Goal: Task Accomplishment & Management: Manage account settings

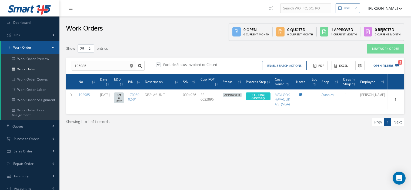
select select "25"
drag, startPoint x: 107, startPoint y: 66, endPoint x: 63, endPoint y: 67, distance: 44.3
click at [63, 67] on div "Show 10 25 50 100 entries New Work Order 195985 195985 Exclude Status Invoiced …" at bounding box center [235, 92] width 346 height 96
click at [78, 73] on span "195962" at bounding box center [80, 75] width 11 height 4
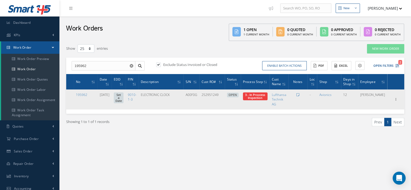
click at [262, 99] on span "3 - In Proccess Inspection" at bounding box center [255, 96] width 25 height 8
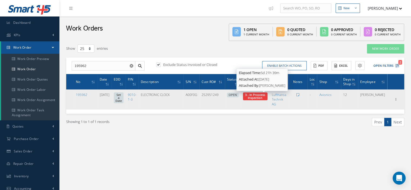
click at [264, 95] on span "3 - In Proccess Inspection" at bounding box center [255, 96] width 20 height 7
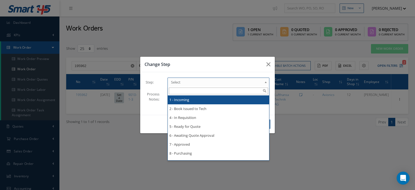
click at [265, 81] on b at bounding box center [266, 83] width 5 height 9
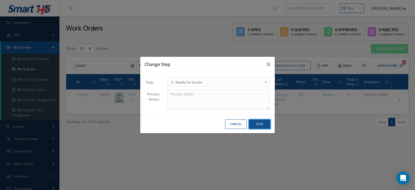
click at [264, 126] on button "Save" at bounding box center [260, 123] width 22 height 9
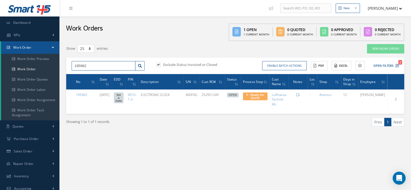
drag, startPoint x: 89, startPoint y: 69, endPoint x: 67, endPoint y: 72, distance: 22.4
click at [67, 72] on div "195962 Exclude Status Invoiced or Closed Enable batch actions Update Work Order…" at bounding box center [235, 66] width 338 height 17
type input "195684"
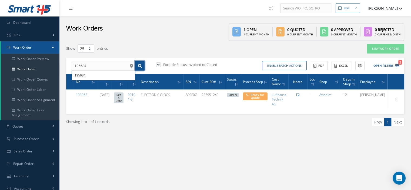
click at [141, 66] on icon at bounding box center [140, 66] width 4 height 4
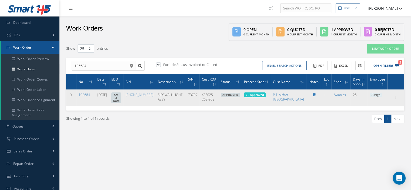
click at [371, 94] on span "Assign" at bounding box center [375, 95] width 12 height 5
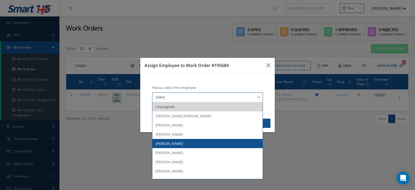
click at [171, 143] on span "Carlos Pena" at bounding box center [169, 143] width 27 height 5
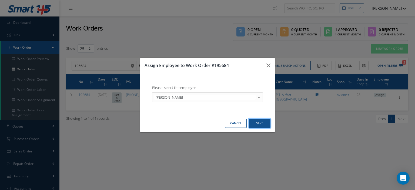
click at [259, 123] on button "Save" at bounding box center [260, 123] width 22 height 9
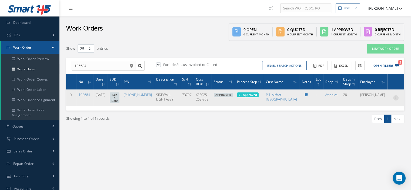
click at [396, 99] on icon at bounding box center [395, 97] width 5 height 4
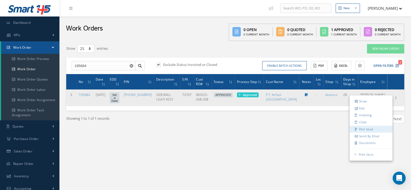
click at [363, 129] on link "Part Issue" at bounding box center [370, 129] width 43 height 7
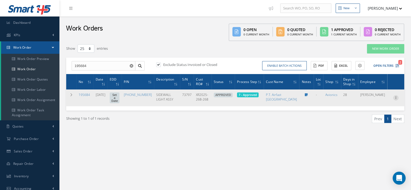
click at [396, 98] on icon at bounding box center [395, 97] width 5 height 4
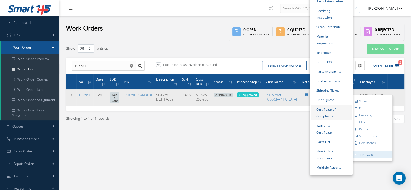
click at [324, 105] on link "Certificate of Compliance" at bounding box center [331, 112] width 41 height 15
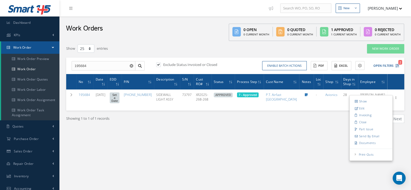
click at [53, 47] on span at bounding box center [53, 47] width 2 height 5
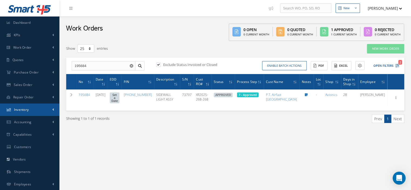
click at [29, 106] on link "Inventory" at bounding box center [29, 109] width 59 height 12
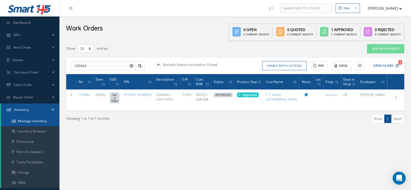
click at [29, 121] on link "Manage Inventory" at bounding box center [30, 121] width 58 height 10
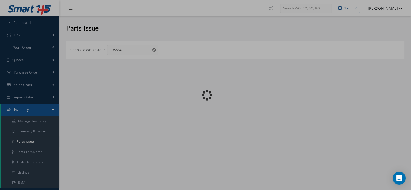
checkbox input "false"
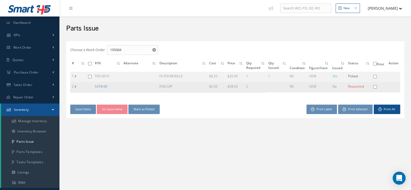
click at [100, 87] on link "5318-00" at bounding box center [101, 86] width 12 height 5
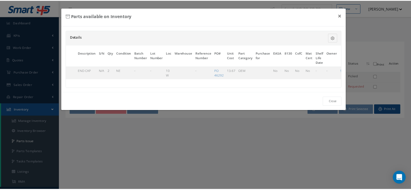
scroll to position [0, 33]
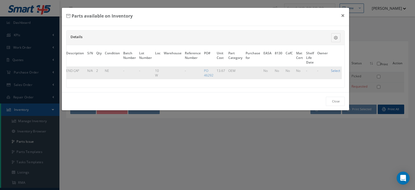
click at [335, 71] on link "Select" at bounding box center [335, 70] width 9 height 5
checkbox input "true"
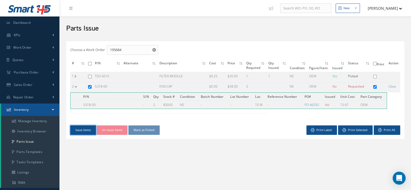
click at [80, 133] on button "Issue Items" at bounding box center [83, 129] width 26 height 9
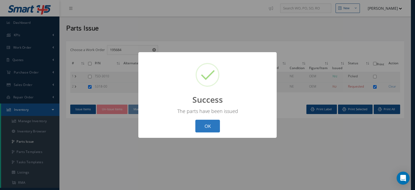
click at [208, 126] on button "OK" at bounding box center [207, 126] width 25 height 13
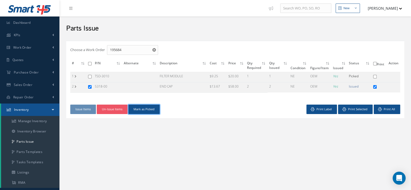
click at [146, 112] on button "Mark as Picked" at bounding box center [143, 109] width 31 height 9
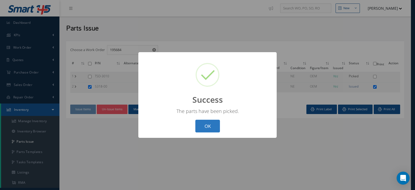
click at [200, 122] on button "OK" at bounding box center [207, 126] width 25 height 13
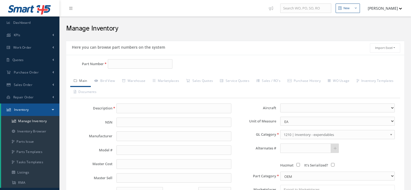
click at [110, 65] on input "Part Number" at bounding box center [140, 64] width 65 height 10
drag, startPoint x: 0, startPoint y: 0, endPoint x: 110, endPoint y: 65, distance: 128.1
type input "MCP3020"
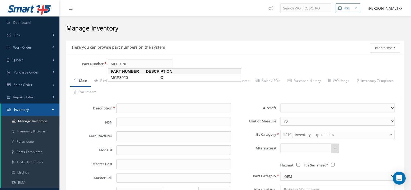
click at [121, 80] on span "MCP3020" at bounding box center [134, 78] width 49 height 6
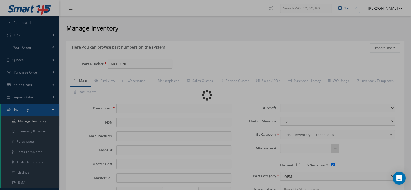
type input "IC"
type input "HONEYWELL"
type input "22.00"
type input "0.00"
select select
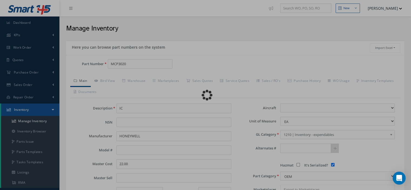
checkbox input "true"
type textarea "FOR P/N 624992-2"
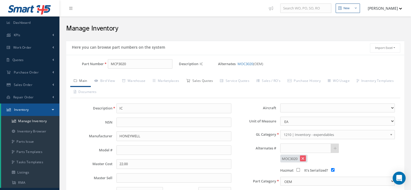
type input "MCP3020"
click at [196, 80] on link "Sales Quotes" at bounding box center [200, 81] width 34 height 11
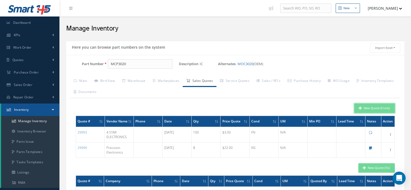
click at [370, 112] on button "New Quote (From)" at bounding box center [374, 107] width 41 height 9
type input "IC"
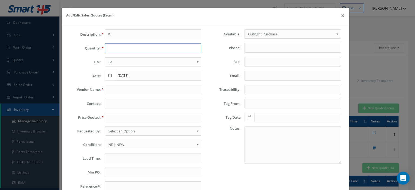
click at [116, 48] on input "text" at bounding box center [153, 48] width 96 height 10
type input "2"
click at [113, 90] on input "text" at bounding box center [153, 90] width 96 height 10
paste input "AeroDirect"
type input "AeroDirect"
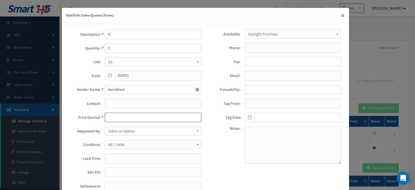
click at [122, 116] on input "text" at bounding box center [153, 118] width 96 height 10
type input "5.00"
click at [121, 129] on span "Select an Option" at bounding box center [151, 131] width 86 height 6
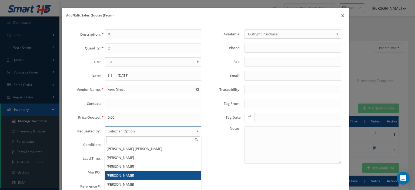
click at [126, 173] on li "[PERSON_NAME]" at bounding box center [153, 175] width 96 height 9
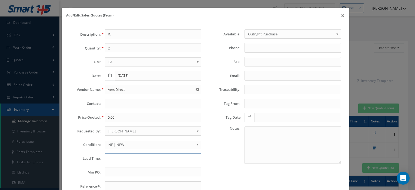
click at [117, 155] on input "text" at bounding box center [153, 158] width 96 height 10
paste input "john@aerodirect.com"
type input "john@aerodirect.com"
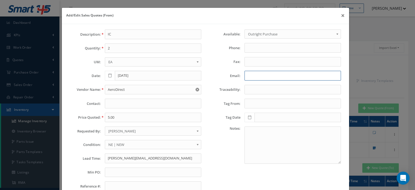
click at [248, 75] on input "Email:" at bounding box center [292, 76] width 96 height 10
paste input "john@aerodirect.com"
type input "john@aerodirect.com"
drag, startPoint x: 151, startPoint y: 156, endPoint x: 74, endPoint y: 156, distance: 77.2
click at [79, 155] on div "Lead Time: john@aerodirect.com" at bounding box center [135, 158] width 139 height 10
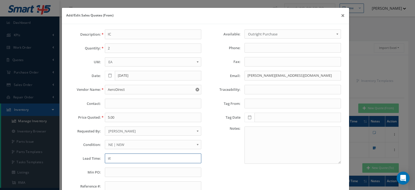
type input "s"
type input "STK"
click at [117, 174] on input "text" at bounding box center [153, 172] width 96 height 10
type input "200"
click at [132, 143] on span "NE | NEW" at bounding box center [151, 144] width 86 height 6
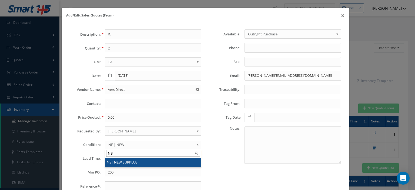
type input "NS"
click at [135, 163] on li "NS | NEW SURPLUS" at bounding box center [153, 162] width 96 height 9
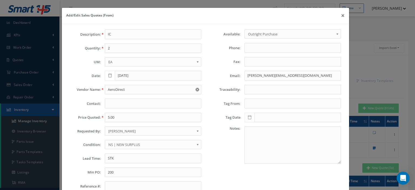
scroll to position [38, 0]
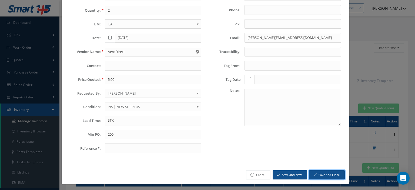
click at [313, 173] on icon "submit" at bounding box center [314, 175] width 3 height 4
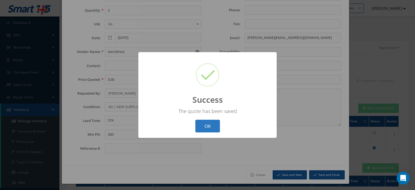
click at [204, 120] on button "OK" at bounding box center [207, 126] width 25 height 13
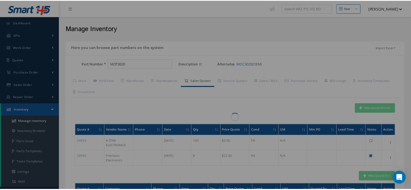
scroll to position [0, 0]
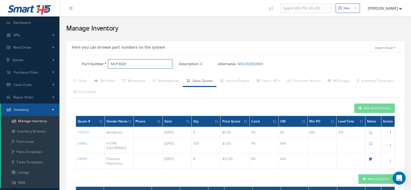
drag, startPoint x: 97, startPoint y: 61, endPoint x: 86, endPoint y: 64, distance: 12.0
click at [89, 62] on div "Part Number MCP3020" at bounding box center [122, 64] width 113 height 10
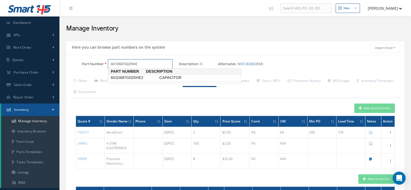
click at [138, 78] on span "601D687G025HE2" at bounding box center [134, 78] width 49 height 6
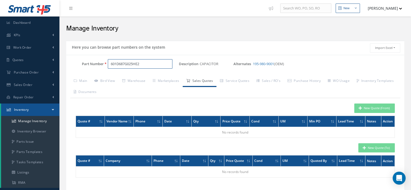
drag, startPoint x: 144, startPoint y: 64, endPoint x: 109, endPoint y: 59, distance: 35.2
click at [109, 59] on input "601D687G025HE2" at bounding box center [140, 64] width 65 height 10
click at [260, 64] on link "195-980-9001" at bounding box center [263, 63] width 21 height 5
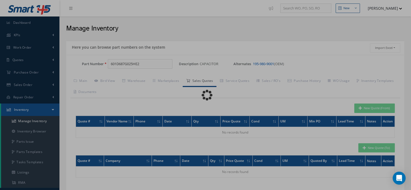
type input "195-980-9001"
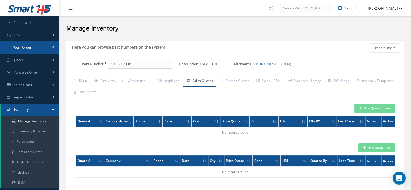
click at [36, 49] on link "Work Order" at bounding box center [29, 47] width 59 height 12
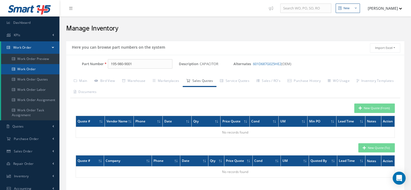
click at [36, 67] on link "Work Order" at bounding box center [30, 69] width 58 height 10
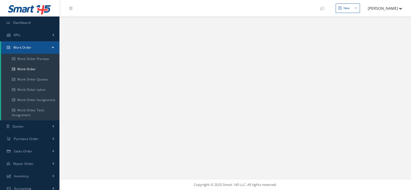
select select "25"
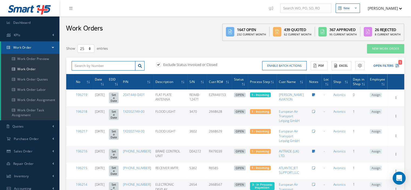
click at [85, 67] on input "text" at bounding box center [104, 66] width 64 height 10
type input "195835"
click at [138, 67] on icon at bounding box center [140, 66] width 4 height 4
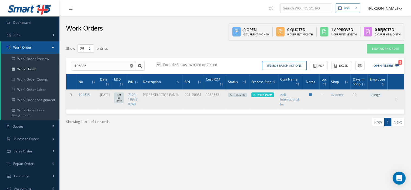
click at [375, 95] on span "Assign" at bounding box center [375, 95] width 12 height 5
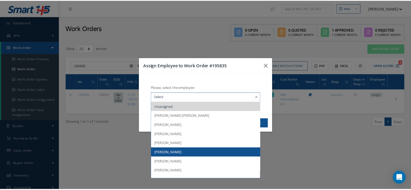
scroll to position [54, 0]
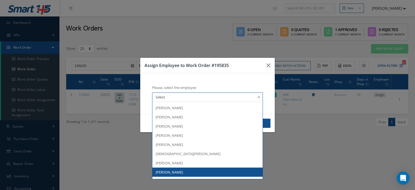
click at [191, 171] on span "Jose Ollino" at bounding box center [207, 171] width 110 height 9
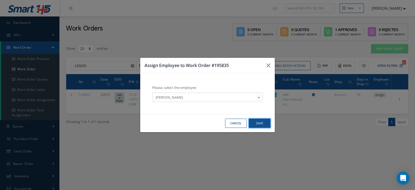
click at [265, 122] on button "Save" at bounding box center [260, 123] width 22 height 9
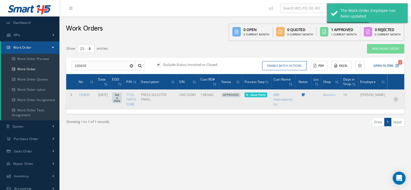
click at [396, 98] on icon at bounding box center [395, 99] width 5 height 4
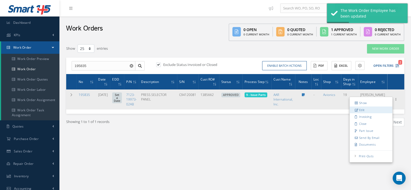
click at [370, 106] on link "Edit" at bounding box center [370, 109] width 43 height 7
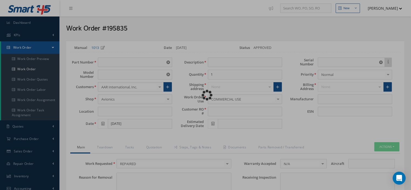
type input "7123-19973-02AB"
type input "VARIOUS"
type input "[DATE]"
type input "PRESS.SELECTOR PANEL"
type input "1385662"
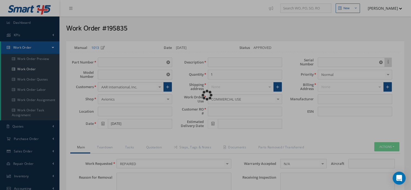
type input "C94120081"
type textarea "NONE"
type input "NONE"
type textarea "NONE"
type input "NONE"
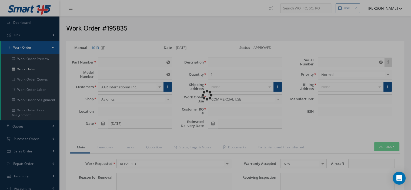
type input "N/A"
checkbox input "true"
type input "COLLINS AEROSPACE"
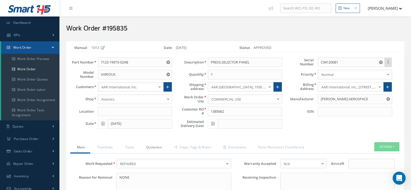
click at [163, 145] on link "Quotation" at bounding box center [153, 147] width 28 height 11
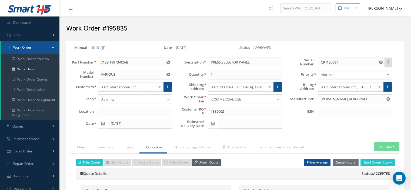
click at [196, 163] on link "Admin Quote" at bounding box center [206, 162] width 30 height 7
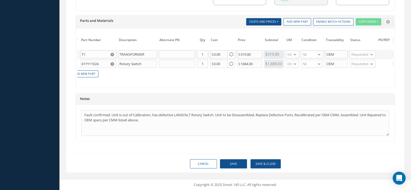
scroll to position [0, 56]
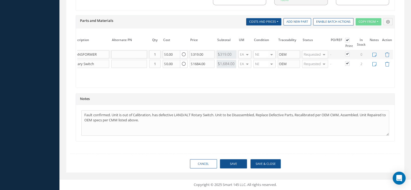
click at [349, 51] on label at bounding box center [349, 53] width 1 height 5
click at [346, 53] on input "checkbox" at bounding box center [348, 55] width 4 height 4
checkbox input "false"
drag, startPoint x: 229, startPoint y: 78, endPoint x: 116, endPoint y: 90, distance: 114.1
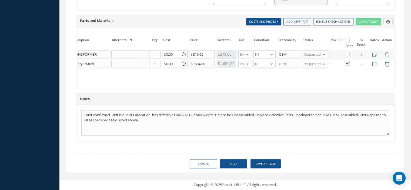
click at [349, 61] on label at bounding box center [349, 63] width 1 height 5
click at [346, 62] on input "checkbox" at bounding box center [348, 64] width 4 height 4
click at [349, 61] on label at bounding box center [349, 63] width 1 height 5
click at [347, 62] on input "checkbox" at bounding box center [348, 64] width 4 height 4
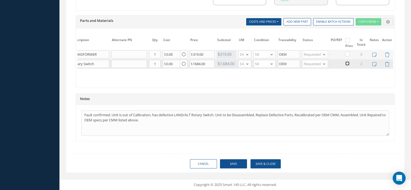
checkbox input "true"
click at [235, 166] on button "Save" at bounding box center [233, 163] width 27 height 9
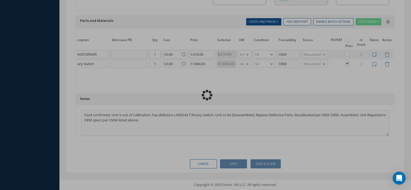
checkbox input "false"
checkbox input "true"
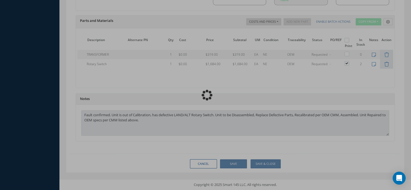
scroll to position [0, 35]
type input "COLLINS AEROSPACE"
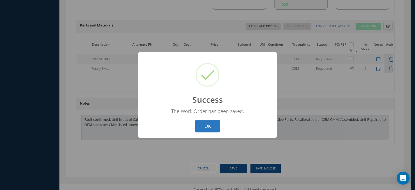
click at [216, 126] on button "OK" at bounding box center [207, 126] width 25 height 13
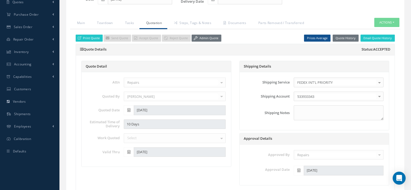
scroll to position [97, 0]
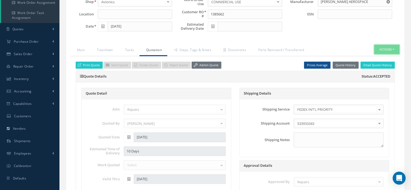
click at [390, 48] on button "Actions" at bounding box center [386, 49] width 25 height 9
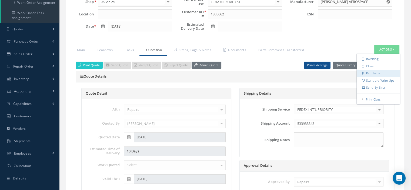
click at [375, 70] on link "Part Issue" at bounding box center [377, 73] width 43 height 7
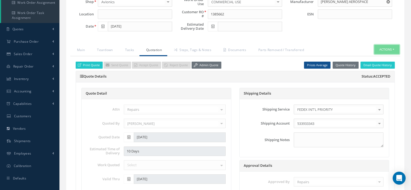
click at [394, 49] on button "Actions" at bounding box center [386, 49] width 25 height 9
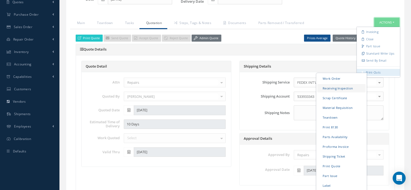
scroll to position [205, 0]
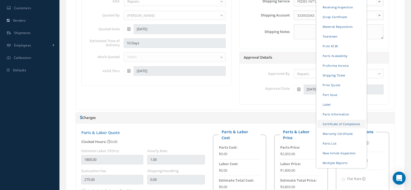
click at [337, 123] on link "Certificate of Compliance" at bounding box center [341, 123] width 48 height 8
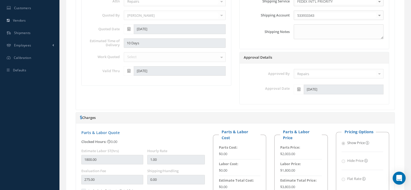
scroll to position [70, 0]
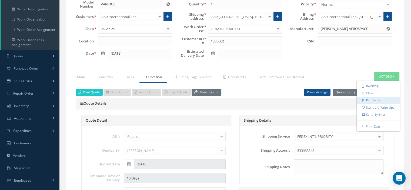
click at [368, 98] on link "Part Issue" at bounding box center [377, 100] width 43 height 7
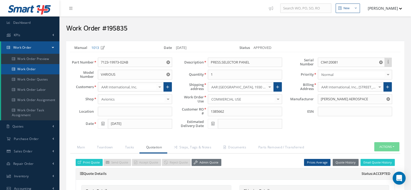
click at [38, 71] on link "Work Order" at bounding box center [30, 69] width 58 height 10
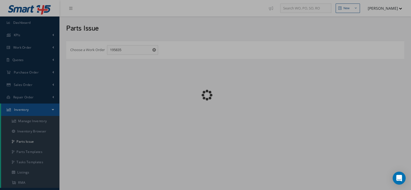
checkbox input "false"
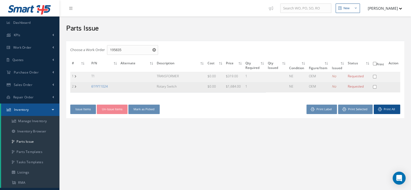
click at [104, 86] on link "61YY11024" at bounding box center [99, 86] width 16 height 5
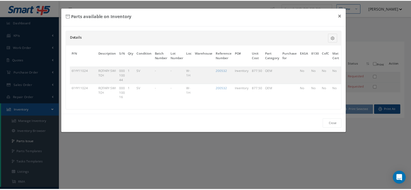
scroll to position [0, 39]
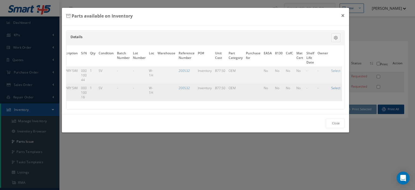
click at [335, 88] on link "Select" at bounding box center [335, 88] width 9 height 5
checkbox input "true"
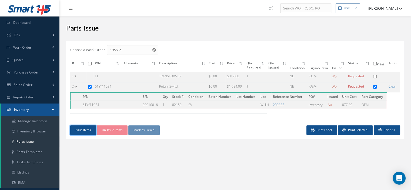
click at [93, 132] on button "Issue Items" at bounding box center [83, 129] width 26 height 9
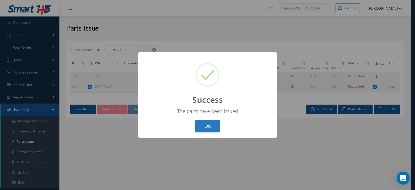
click at [208, 126] on button "OK" at bounding box center [207, 126] width 25 height 13
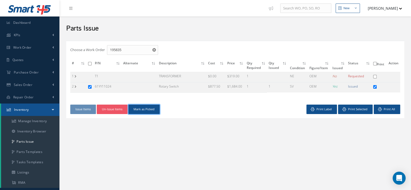
click at [158, 110] on button "Mark as Picked" at bounding box center [143, 109] width 31 height 9
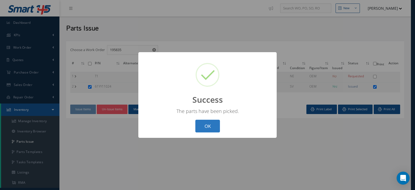
click at [205, 122] on button "OK" at bounding box center [207, 126] width 25 height 13
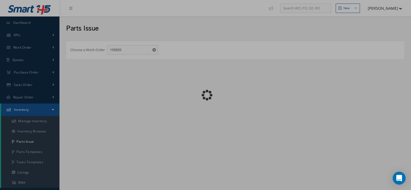
checkbox input "false"
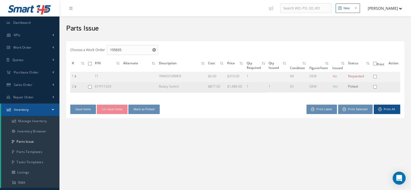
click at [76, 87] on td "2" at bounding box center [78, 87] width 16 height 10
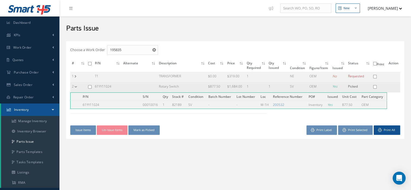
click at [76, 87] on td "2" at bounding box center [78, 87] width 16 height 10
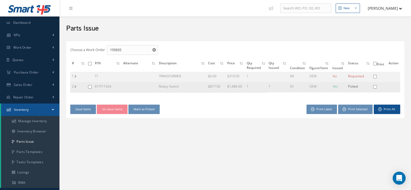
click at [73, 85] on label "2" at bounding box center [73, 86] width 3 height 5
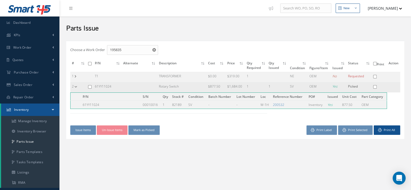
click at [73, 85] on label "2" at bounding box center [73, 86] width 3 height 5
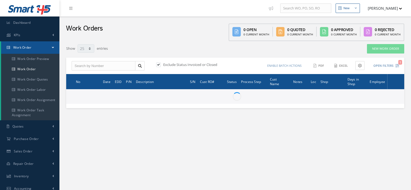
select select "25"
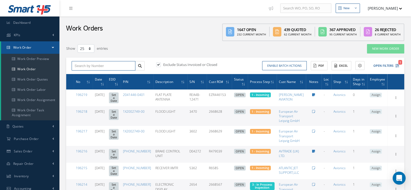
click at [76, 67] on input "text" at bounding box center [104, 66] width 64 height 10
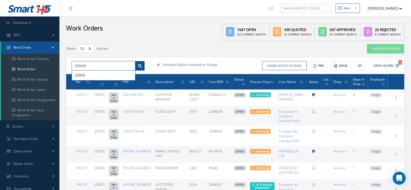
type input "195835"
click at [138, 66] on icon at bounding box center [140, 66] width 4 height 4
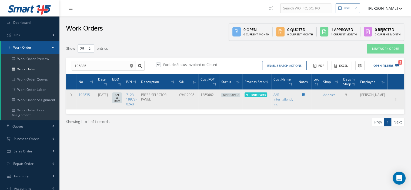
click at [265, 97] on td "Elapsed Time: 4h 55m Attached At: 08/13/2025 Attached By: Oscar Ravelo 9 - Issu…" at bounding box center [256, 99] width 29 height 20
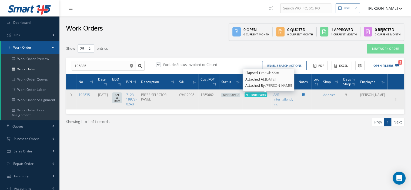
click at [265, 96] on span "9 - Issue Parts" at bounding box center [255, 95] width 19 height 4
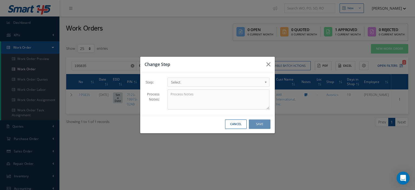
click at [266, 80] on b at bounding box center [266, 83] width 5 height 9
click at [264, 124] on button "Save" at bounding box center [260, 123] width 22 height 9
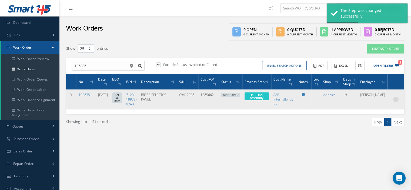
click at [394, 99] on icon at bounding box center [395, 99] width 5 height 4
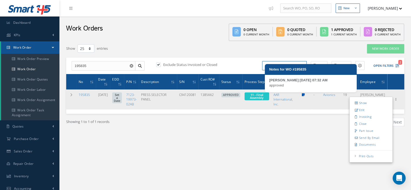
click at [304, 94] on icon at bounding box center [302, 94] width 3 height 3
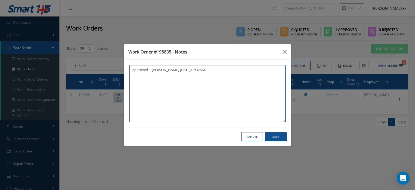
paste textarea "I already gave them to the technician"
type textarea "approved -- Oscar Ravelo 08/13/2025 07:32AM I already gave them to the technici…"
click at [267, 137] on button "Save" at bounding box center [276, 136] width 22 height 9
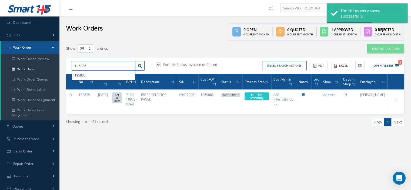
drag, startPoint x: 93, startPoint y: 63, endPoint x: 70, endPoint y: 68, distance: 23.3
click at [70, 68] on div "195835 195835" at bounding box center [108, 66] width 81 height 10
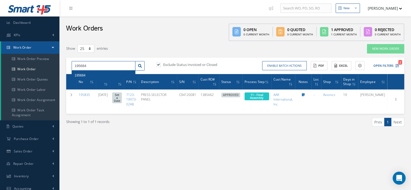
type input "195684"
click at [107, 74] on div "195684" at bounding box center [104, 75] width 58 height 5
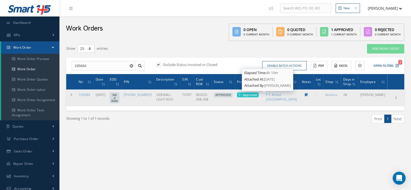
click at [257, 96] on span "7 - Approved" at bounding box center [247, 95] width 18 height 4
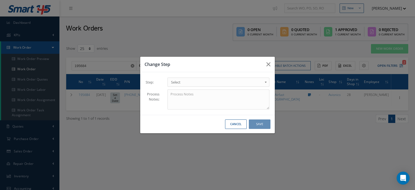
click at [260, 84] on span "Select" at bounding box center [216, 82] width 91 height 6
click at [262, 126] on button "Save" at bounding box center [260, 123] width 22 height 9
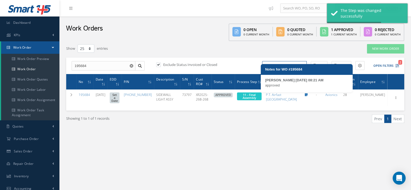
click at [308, 96] on icon at bounding box center [306, 94] width 3 height 3
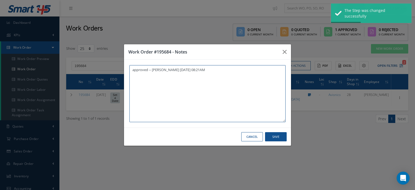
paste textarea "I already gave them to the technician"
type textarea "approved -- Oscar Ravelo 08/13/2025 08:21AM I already gave them to the technici…"
click at [281, 135] on button "Save" at bounding box center [276, 136] width 22 height 9
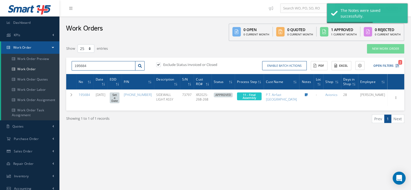
drag, startPoint x: 83, startPoint y: 65, endPoint x: 72, endPoint y: 63, distance: 10.9
click at [72, 63] on input "195684" at bounding box center [104, 66] width 64 height 10
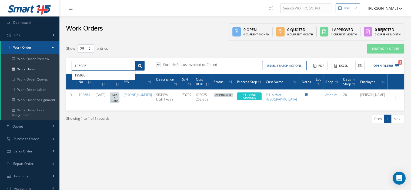
type input "195985"
click at [142, 66] on link at bounding box center [139, 66] width 9 height 10
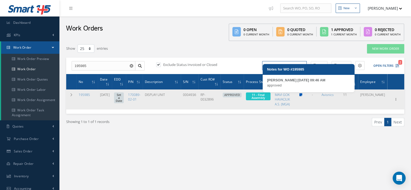
click at [302, 95] on icon at bounding box center [300, 94] width 3 height 3
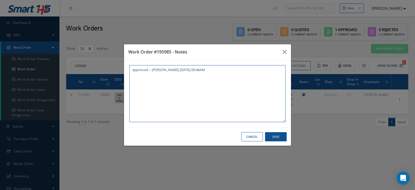
paste textarea "I already gave them to the technician"
type textarea "approved -- Oscar Ravelo 08/07/2025 09:46AM I already gave them to the technici…"
click at [276, 139] on button "Save" at bounding box center [276, 136] width 22 height 9
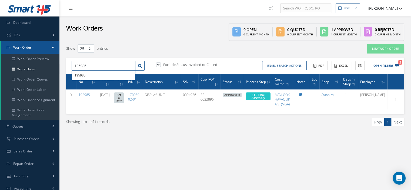
drag, startPoint x: 76, startPoint y: 63, endPoint x: 71, endPoint y: 62, distance: 5.5
click at [71, 62] on div "195985 195985" at bounding box center [108, 66] width 81 height 10
type input "196024"
click at [139, 67] on icon at bounding box center [140, 66] width 4 height 4
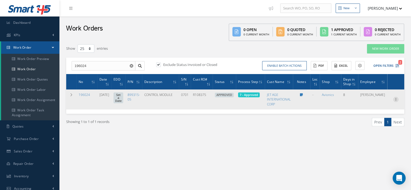
click at [397, 100] on icon at bounding box center [395, 99] width 5 height 4
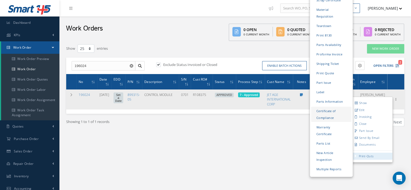
click at [327, 107] on link "Certificate of Compliance" at bounding box center [331, 114] width 41 height 15
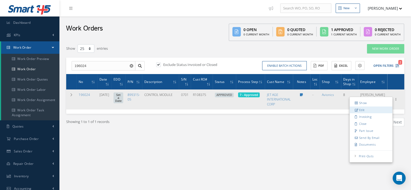
click at [356, 107] on link "Edit" at bounding box center [370, 109] width 43 height 7
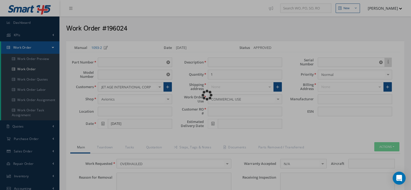
type input "899315-05"
type input "VARIOUS"
type input "08/05/2025"
type input "CONTROL MODULE"
type input "R108375"
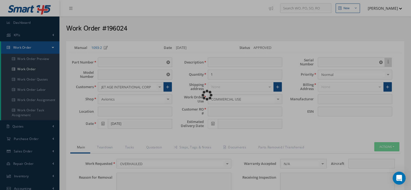
type input "0701"
type textarea "NONE"
type input "NONE"
type textarea "NONE"
type input "NONE"
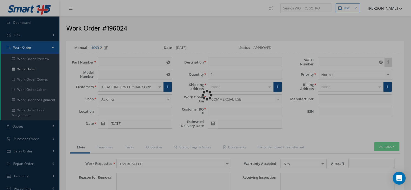
type input "N/A"
checkbox input "true"
type input "KIDDE AEROSPACE"
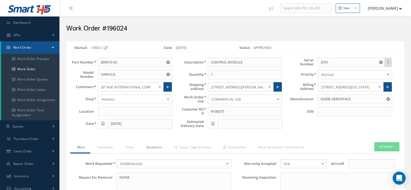
click at [156, 146] on link "Quotation" at bounding box center [153, 147] width 28 height 11
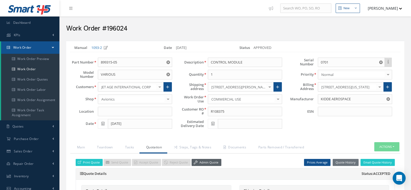
click at [211, 161] on link "Admin Quote" at bounding box center [206, 162] width 30 height 7
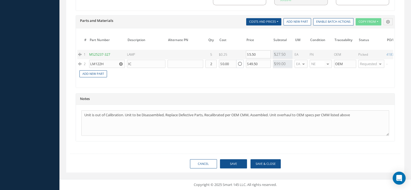
scroll to position [0, 56]
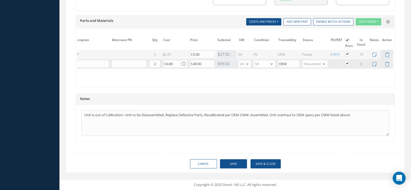
click at [349, 61] on label at bounding box center [349, 63] width 1 height 5
click at [346, 62] on input "checkbox" at bounding box center [348, 64] width 4 height 4
checkbox input "false"
click at [229, 161] on button "Save" at bounding box center [233, 163] width 27 height 9
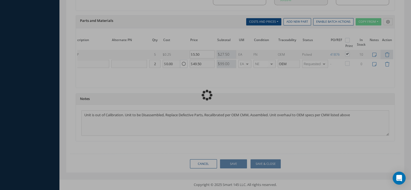
checkbox input "false"
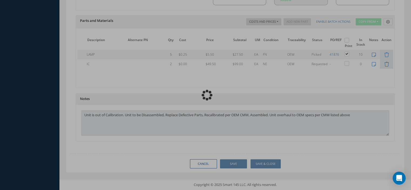
type input "KIDDE AEROSPACE"
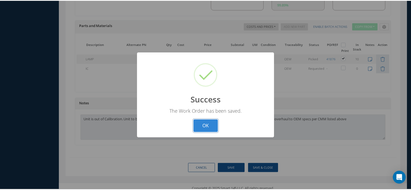
scroll to position [0, 30]
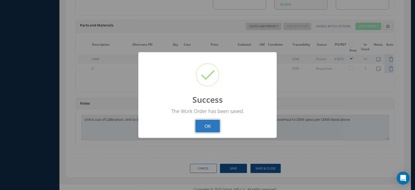
click at [211, 128] on button "OK" at bounding box center [207, 126] width 25 height 13
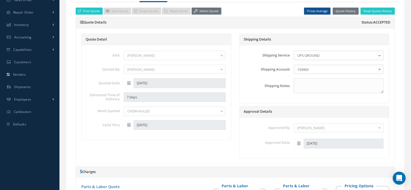
scroll to position [0, 0]
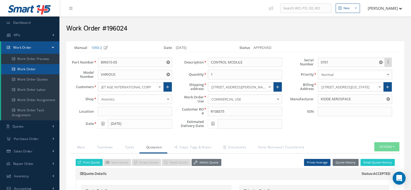
click at [32, 72] on link "Work Order" at bounding box center [30, 69] width 58 height 10
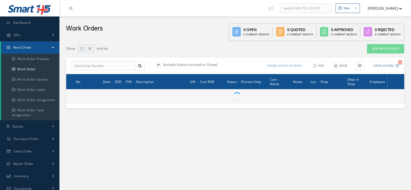
select select "25"
click at [81, 65] on input "text" at bounding box center [104, 66] width 64 height 10
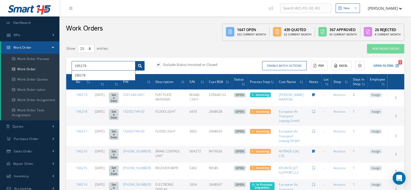
type input "195179"
click at [138, 66] on icon at bounding box center [140, 66] width 4 height 4
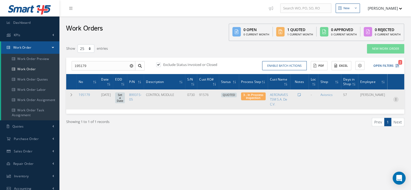
click at [395, 98] on icon at bounding box center [395, 99] width 5 height 4
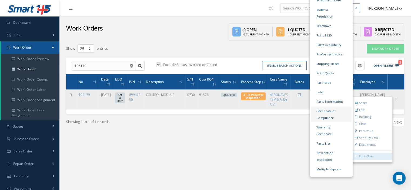
click at [323, 107] on link "Certificate of Compliance" at bounding box center [331, 114] width 41 height 15
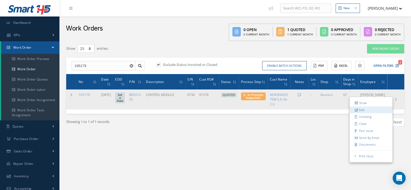
click at [360, 109] on link "Edit" at bounding box center [370, 109] width 43 height 7
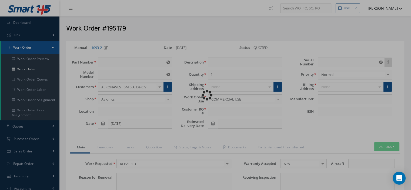
type input "899315-05"
type input "VARIOUS"
type input "06/17/2025"
type input "CONTROL MODULE"
type input "91576"
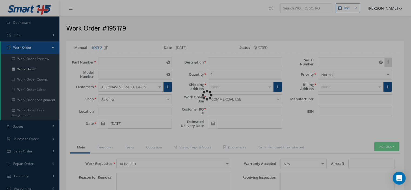
type input "0730"
type textarea "NONE"
type input "NONE"
type textarea "NONE"
type input "NONE"
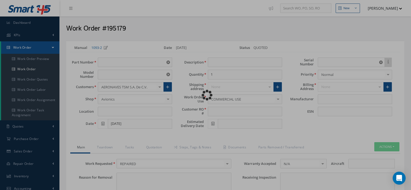
type input "N/A"
checkbox input "true"
type input "KIDDE AEROSPACE"
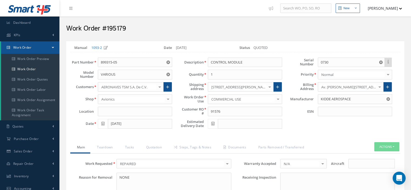
scroll to position [54, 0]
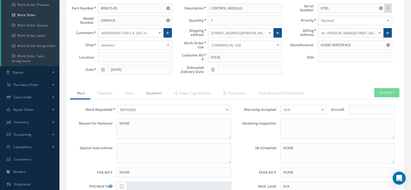
click at [148, 91] on link "Quotation" at bounding box center [153, 93] width 28 height 11
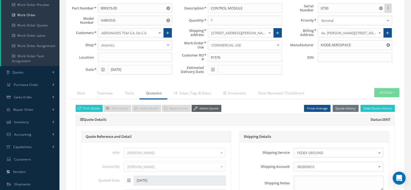
click at [206, 108] on link "Admin Quote" at bounding box center [206, 108] width 30 height 7
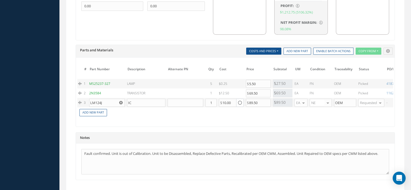
scroll to position [0, 56]
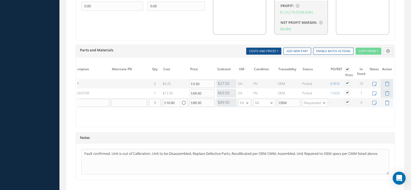
click at [349, 101] on label at bounding box center [349, 101] width 1 height 5
click at [346, 101] on input "checkbox" at bounding box center [348, 103] width 4 height 4
checkbox input "false"
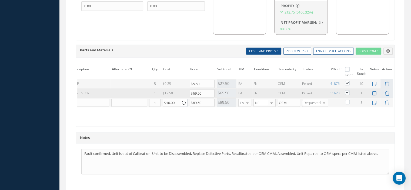
click at [349, 90] on label at bounding box center [349, 92] width 1 height 5
click at [346, 91] on input "checkbox" at bounding box center [348, 93] width 4 height 4
checkbox input "false"
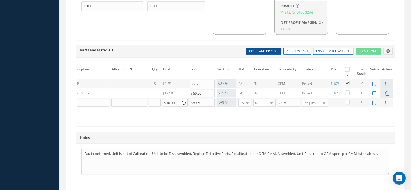
click at [349, 80] on label at bounding box center [349, 82] width 1 height 5
click at [346, 82] on input "checkbox" at bounding box center [348, 84] width 4 height 4
checkbox input "false"
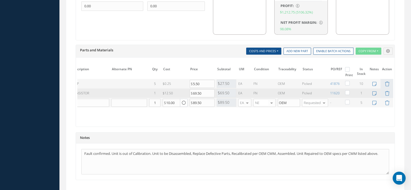
click at [349, 90] on label at bounding box center [349, 92] width 1 height 5
click at [346, 91] on input "checkbox" at bounding box center [348, 93] width 4 height 4
checkbox input "true"
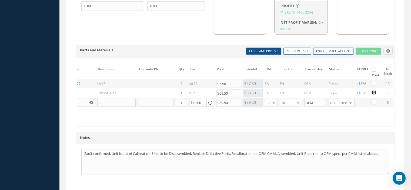
scroll to position [418, 0]
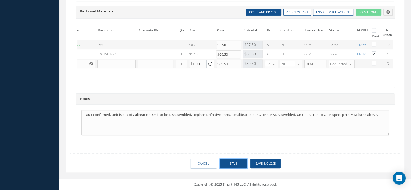
click at [229, 164] on button "Save" at bounding box center [233, 163] width 27 height 9
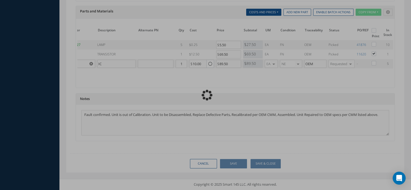
checkbox input "false"
checkbox input "true"
checkbox input "false"
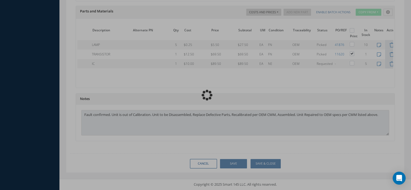
type input "KIDDE AEROSPACE"
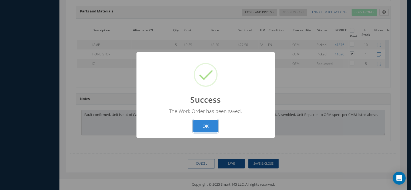
scroll to position [412, 0]
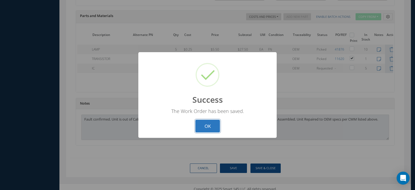
click at [197, 126] on button "OK" at bounding box center [207, 126] width 25 height 13
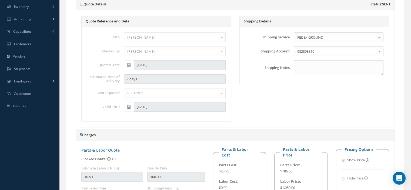
scroll to position [88, 0]
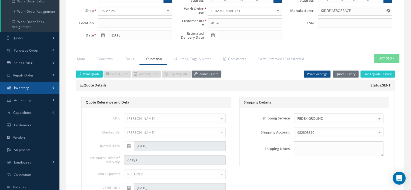
click at [29, 84] on link "Inventory" at bounding box center [29, 88] width 59 height 12
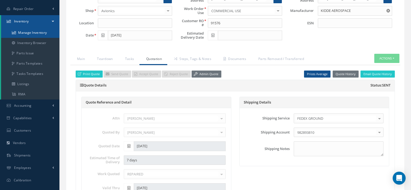
click at [35, 36] on link "Manage Inventory" at bounding box center [30, 33] width 58 height 10
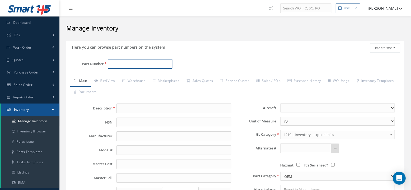
click at [117, 62] on input "Part Number" at bounding box center [140, 64] width 65 height 10
paste input "2N3584"
type input "2N3584"
click at [116, 76] on span "2N3584" at bounding box center [134, 78] width 49 height 6
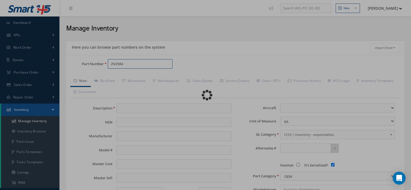
type input "TRANSISTOR"
type input "2N3584"
type input "12.50"
type input "0.00"
select select
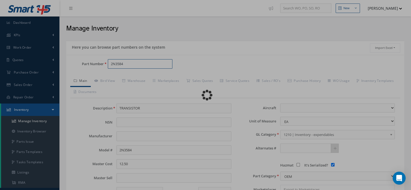
checkbox input "true"
type textarea "New Part/Serial/P.O."
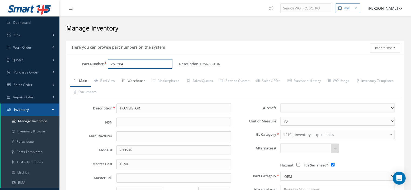
type input "2N3584"
click at [140, 82] on link "Warehouse" at bounding box center [134, 81] width 31 height 11
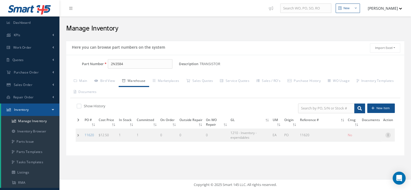
click at [386, 135] on icon at bounding box center [387, 134] width 5 height 4
click at [369, 137] on link "Edit" at bounding box center [363, 138] width 43 height 7
type input "12.50"
type input "[DATE]"
type input "11620"
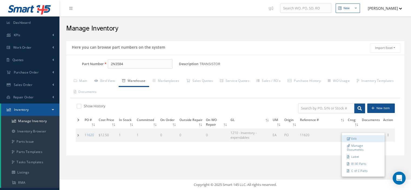
checkbox input "false"
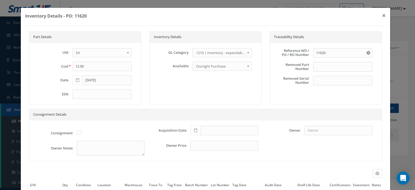
scroll to position [51, 0]
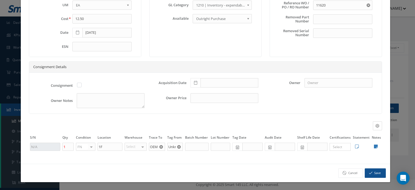
click at [160, 148] on use "Reset" at bounding box center [161, 147] width 4 height 4
click at [153, 147] on input "text" at bounding box center [157, 147] width 16 height 8
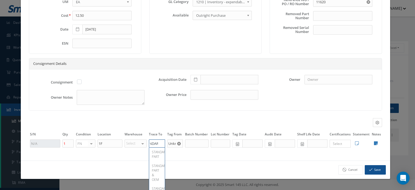
scroll to position [0, 9]
click at [157, 155] on span "STANDARD PART" at bounding box center [160, 154] width 16 height 9
type input "STANDARD PART"
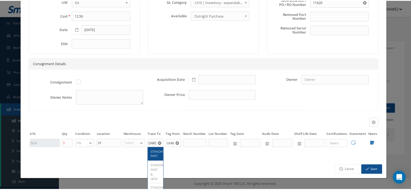
scroll to position [0, 0]
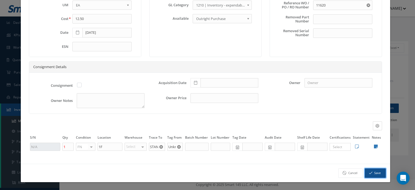
click at [367, 175] on button "Save" at bounding box center [375, 172] width 21 height 9
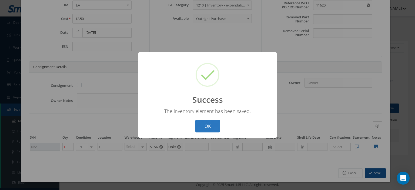
click at [216, 128] on button "OK" at bounding box center [207, 126] width 25 height 13
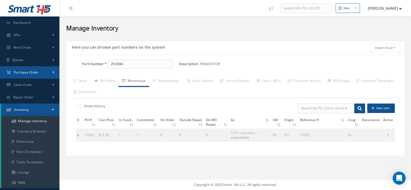
click at [38, 75] on link "Purchase Order" at bounding box center [29, 72] width 59 height 12
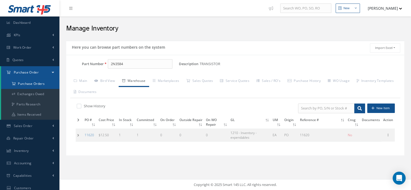
click at [37, 85] on a=1&status_id=2&status_id=3&status_id=5&collapsedFilters"] "Purchase Orders" at bounding box center [30, 84] width 58 height 10
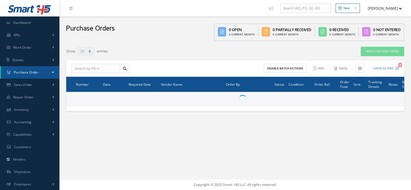
select select "25"
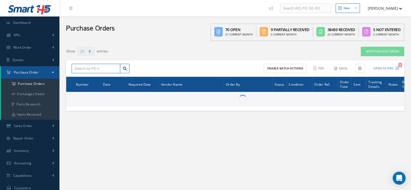
click at [75, 69] on input "text" at bounding box center [96, 69] width 49 height 10
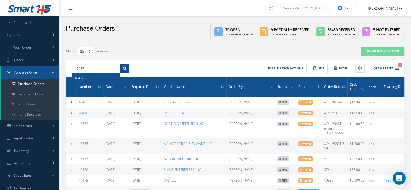
type input "46477"
click at [124, 65] on link at bounding box center [124, 69] width 9 height 10
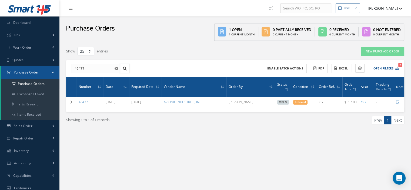
scroll to position [0, 25]
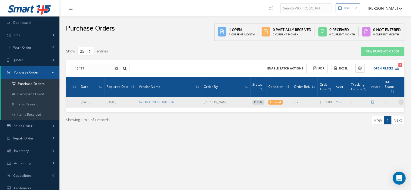
click at [399, 101] on icon at bounding box center [400, 101] width 5 height 4
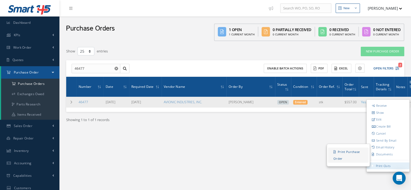
click at [345, 157] on link "Print Purchase Order" at bounding box center [348, 154] width 41 height 15
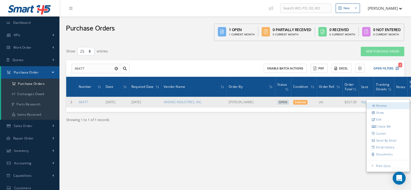
click at [386, 106] on link "Receive" at bounding box center [387, 105] width 43 height 7
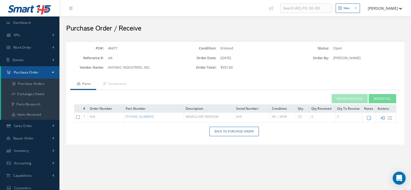
click at [381, 119] on icon at bounding box center [382, 118] width 5 height 5
type input "[DATE]"
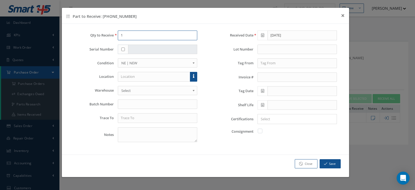
click at [122, 36] on input "1" at bounding box center [157, 36] width 79 height 10
type input "10"
click at [195, 77] on link at bounding box center [193, 77] width 7 height 10
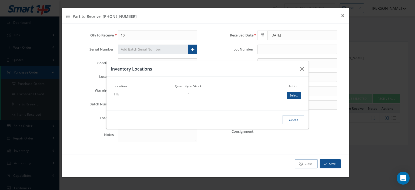
click at [288, 96] on button "Select" at bounding box center [294, 95] width 14 height 7
type input "11B"
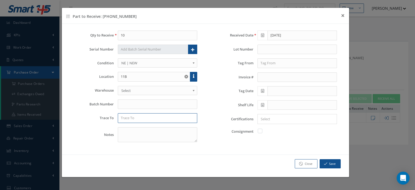
click at [164, 117] on input "text" at bounding box center [157, 118] width 79 height 10
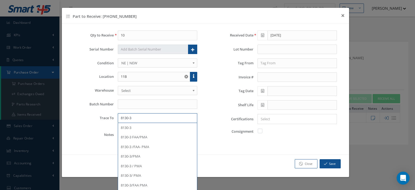
type input "8130-3"
click at [262, 129] on label at bounding box center [262, 130] width 1 height 5
click at [258, 129] on input "checkbox" at bounding box center [260, 131] width 4 height 4
checkbox input "true"
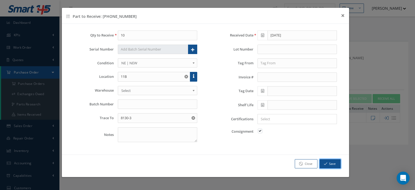
click at [328, 161] on button "Save" at bounding box center [329, 163] width 21 height 9
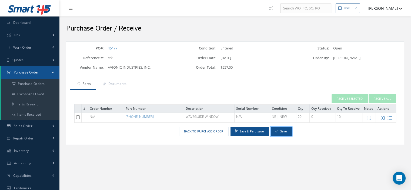
click at [284, 131] on button "Save" at bounding box center [281, 131] width 21 height 9
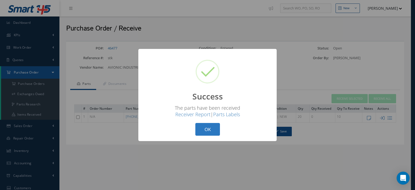
click at [206, 132] on button "OK" at bounding box center [207, 129] width 25 height 13
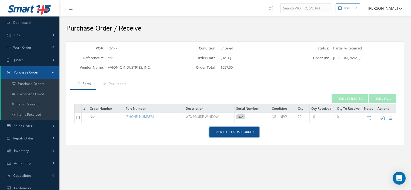
click at [227, 133] on link "Back to Purchase Order" at bounding box center [233, 131] width 49 height 9
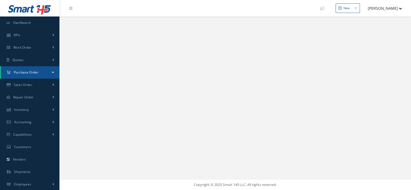
select select "25"
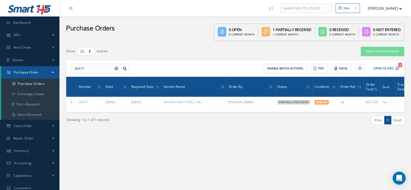
click at [51, 73] on link "Purchase Order" at bounding box center [30, 72] width 58 height 12
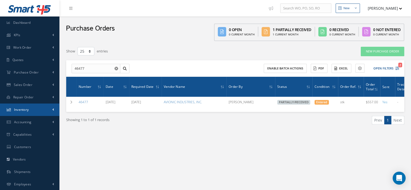
click at [35, 106] on link "Inventory" at bounding box center [29, 109] width 59 height 12
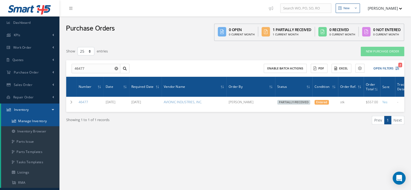
click at [33, 118] on link "Manage Inventory" at bounding box center [30, 121] width 58 height 10
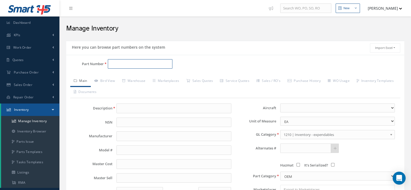
click at [114, 65] on input "Part Number" at bounding box center [140, 64] width 65 height 10
paste input "601D687G025HE2"
type input "601D687G025HE2"
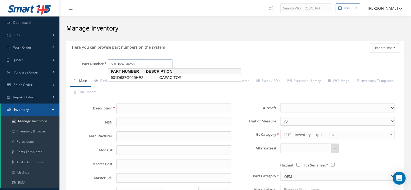
click at [127, 77] on span "601D687G025HE2" at bounding box center [134, 78] width 49 height 6
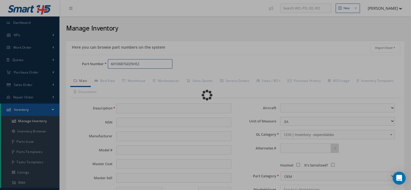
type input "CAPACITOR"
select select
type textarea "P/N 624992-2 -- Aura Vergel 08/11/2025 03:16PM"
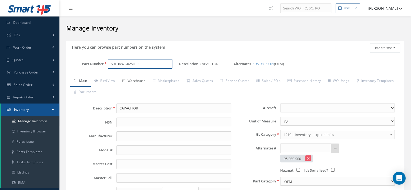
type input "601D687G025HE2"
click at [132, 80] on link "Warehouse" at bounding box center [134, 81] width 31 height 11
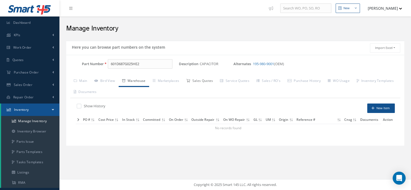
click at [204, 82] on link "Sales Quotes" at bounding box center [200, 81] width 34 height 11
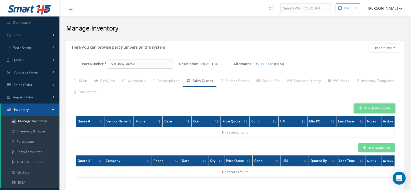
click at [368, 109] on button "New Quote (From)" at bounding box center [374, 107] width 41 height 9
type input "CAPACITOR"
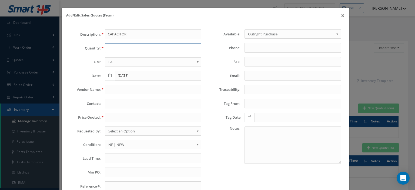
click at [114, 51] on input "text" at bounding box center [153, 48] width 96 height 10
type input "1"
click at [124, 115] on input "text" at bounding box center [153, 118] width 96 height 10
paste input "601D687G025HE2"
type input "601D687G025HE2"
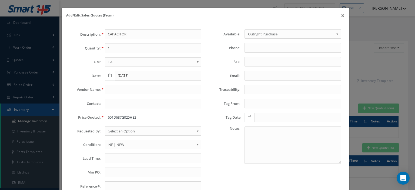
drag, startPoint x: 145, startPoint y: 117, endPoint x: 104, endPoint y: 117, distance: 41.0
click at [106, 117] on input "601D687G025HE2" at bounding box center [153, 118] width 96 height 10
click at [113, 131] on span "Select an Option" at bounding box center [151, 131] width 86 height 6
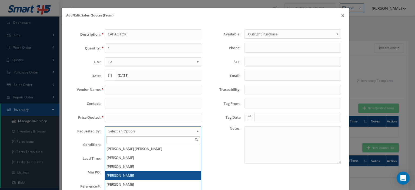
click at [119, 171] on li "[PERSON_NAME]" at bounding box center [153, 175] width 96 height 9
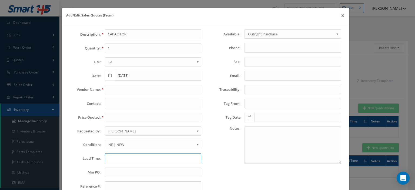
click at [111, 158] on input "text" at bounding box center [153, 158] width 96 height 10
paste input "250"
type input "250"
click at [111, 117] on input "text" at bounding box center [153, 118] width 96 height 10
paste input "250"
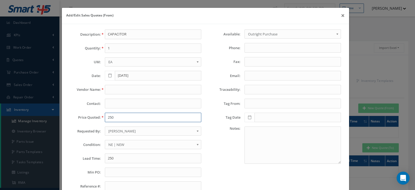
type input "250"
drag, startPoint x: 117, startPoint y: 159, endPoint x: 83, endPoint y: 158, distance: 34.0
click at [85, 158] on div "Lead Time: 250" at bounding box center [135, 158] width 139 height 10
click at [247, 75] on input "Email:" at bounding box center [292, 76] width 96 height 10
paste input "uacsales@unitedaerospace.com"
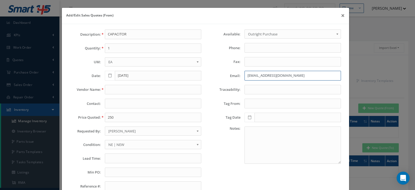
type input "uacsales@unitedaerospace.com"
click at [126, 142] on span "NE | NEW" at bounding box center [151, 144] width 86 height 6
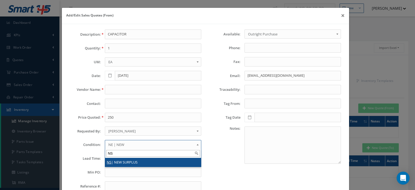
type input "NS"
click at [123, 158] on li "NS | NEW SURPLUS" at bounding box center [153, 162] width 96 height 9
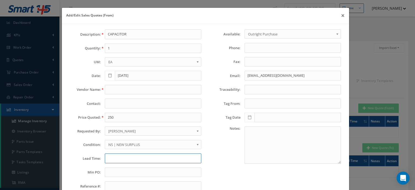
click at [122, 159] on input "text" at bounding box center [153, 158] width 96 height 10
type input "STK"
click at [108, 88] on input "text" at bounding box center [153, 90] width 96 height 10
paste input "United Aerospace Corp"
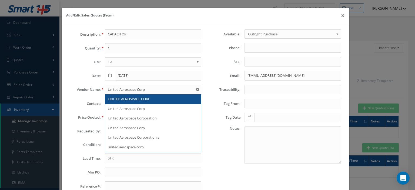
click at [149, 99] on span "UNITED AEROSPACE CORP" at bounding box center [129, 98] width 42 height 5
type input "UNITED AEROSPACE CORP"
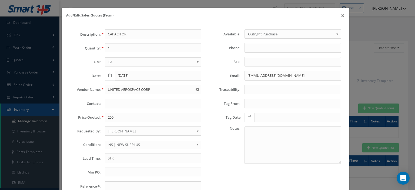
scroll to position [27, 0]
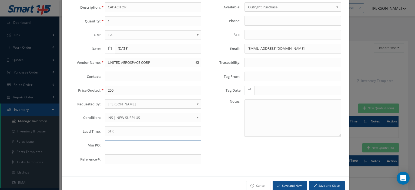
click at [116, 144] on input "text" at bounding box center [153, 145] width 96 height 10
type input "250"
click at [315, 184] on button "Save and Close" at bounding box center [327, 185] width 36 height 9
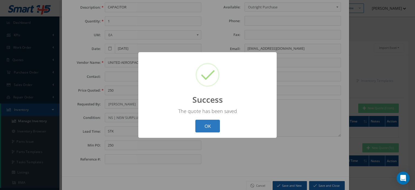
click at [201, 123] on button "OK" at bounding box center [207, 126] width 25 height 13
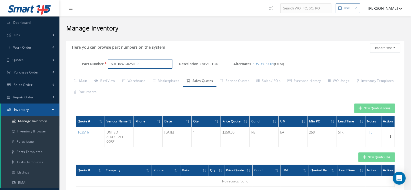
drag, startPoint x: 147, startPoint y: 64, endPoint x: 95, endPoint y: 67, distance: 52.5
click at [95, 67] on div "Part Number 601D687G025HE2" at bounding box center [122, 64] width 113 height 10
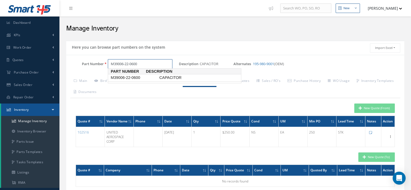
click at [140, 79] on span "M39006-22-0600" at bounding box center [134, 78] width 49 height 6
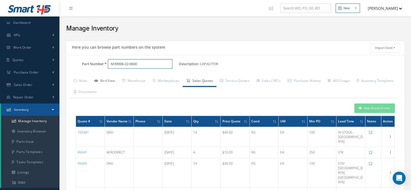
type input "M39006-22-0600"
click at [116, 81] on link "Bird View" at bounding box center [105, 81] width 28 height 11
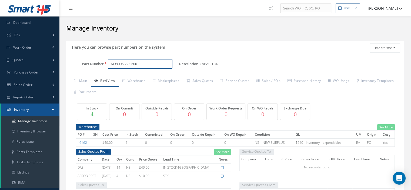
drag, startPoint x: 141, startPoint y: 65, endPoint x: 109, endPoint y: 63, distance: 31.9
click at [109, 63] on input "M39006-22-0600" at bounding box center [140, 64] width 65 height 10
click at [146, 82] on link "Warehouse" at bounding box center [134, 81] width 31 height 11
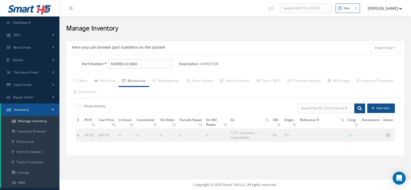
click at [388, 137] on div at bounding box center [387, 134] width 5 height 5
click at [371, 137] on link "Edit" at bounding box center [363, 138] width 43 height 7
type input "40.00"
type input "04/24/2025"
checkbox input "true"
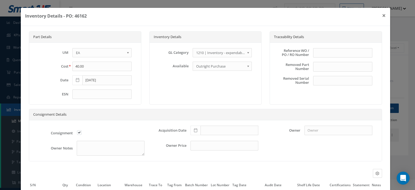
scroll to position [51, 0]
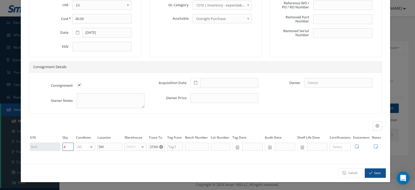
drag, startPoint x: 65, startPoint y: 149, endPoint x: 60, endPoint y: 147, distance: 4.9
click at [60, 147] on tr "4 NS OH SV RP AR NE FN NS RE FP BER N/A INSP BC No elements found. List is empt…" at bounding box center [205, 146] width 353 height 9
type input "13"
click at [370, 174] on button "Save" at bounding box center [375, 172] width 21 height 9
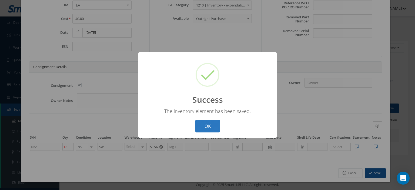
click at [210, 124] on button "OK" at bounding box center [207, 126] width 25 height 13
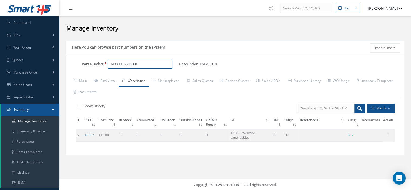
drag, startPoint x: 145, startPoint y: 63, endPoint x: 110, endPoint y: 63, distance: 34.6
click at [110, 63] on input "M39006-22-0600" at bounding box center [140, 64] width 65 height 10
click at [131, 76] on span "JANTX1N4100" at bounding box center [134, 78] width 49 height 6
type input "JANTX1N4100"
click at [388, 135] on icon at bounding box center [387, 134] width 5 height 4
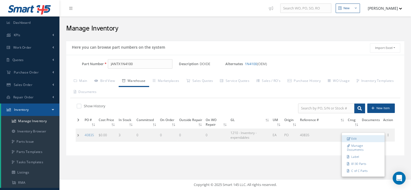
click at [372, 140] on link "Edit" at bounding box center [363, 138] width 43 height 7
type input "0.00"
type input "40835"
checkbox input "false"
type input "3"
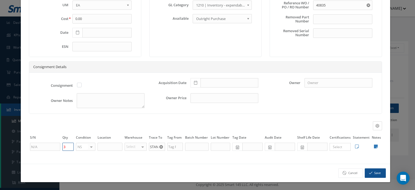
drag, startPoint x: 68, startPoint y: 146, endPoint x: 59, endPoint y: 147, distance: 8.1
click at [59, 147] on tr "3 NS OH SV RP AR NE FN NS RE FP BER N/A INSP BC No elements found. List is empt…" at bounding box center [205, 146] width 353 height 9
type input "6"
click at [365, 171] on button "Save" at bounding box center [375, 172] width 21 height 9
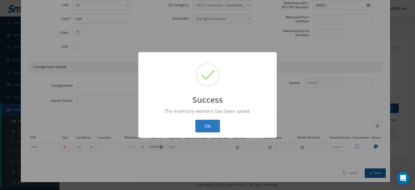
click at [198, 126] on button "OK" at bounding box center [207, 126] width 25 height 13
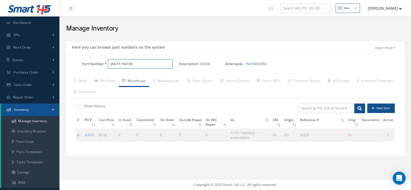
drag, startPoint x: 141, startPoint y: 65, endPoint x: 109, endPoint y: 63, distance: 31.9
click at [109, 63] on input "JANTX1N4100" at bounding box center [140, 64] width 65 height 10
click at [132, 76] on span "MB2411E1A01FA" at bounding box center [134, 78] width 49 height 6
type input "MB2411E1A01FA"
click at [386, 135] on icon at bounding box center [387, 134] width 5 height 4
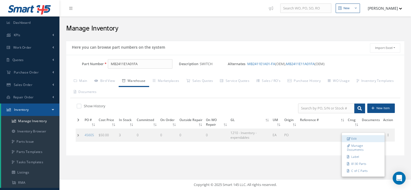
click at [366, 137] on link "Edit" at bounding box center [363, 138] width 43 height 7
type input "50.00"
type input "10/21/2024"
checkbox input "true"
type input "3"
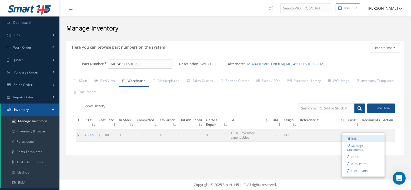
type input "4 W"
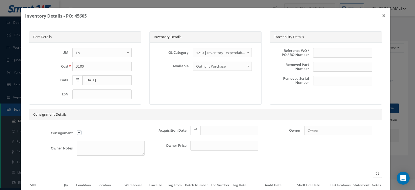
scroll to position [61, 0]
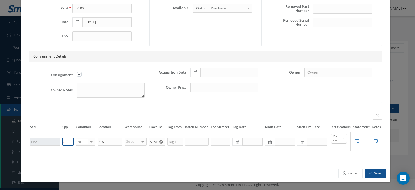
drag, startPoint x: 66, startPoint y: 141, endPoint x: 63, endPoint y: 141, distance: 3.2
click at [63, 141] on input "3" at bounding box center [67, 141] width 11 height 8
type input "4"
click at [371, 174] on button "Save" at bounding box center [375, 173] width 21 height 9
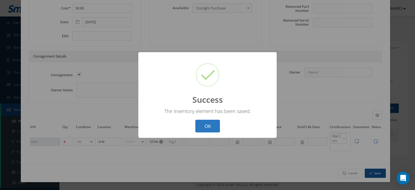
click at [197, 124] on button "OK" at bounding box center [207, 126] width 25 height 13
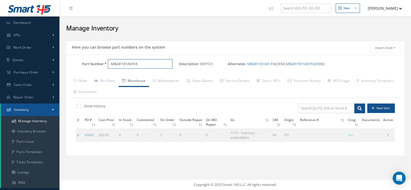
drag, startPoint x: 135, startPoint y: 65, endPoint x: 105, endPoint y: 63, distance: 30.3
click at [105, 63] on div "MB2411E1A01FA" at bounding box center [141, 64] width 75 height 10
paste input "JANTX1N4100"
click at [137, 78] on span "JANTX1N4100" at bounding box center [134, 78] width 49 height 6
type input "JANTX1N4100"
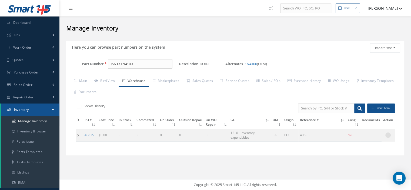
click at [387, 135] on icon at bounding box center [387, 134] width 5 height 4
click at [370, 139] on link "Edit" at bounding box center [363, 138] width 43 height 7
type input "0.00"
type input "40835"
checkbox input "false"
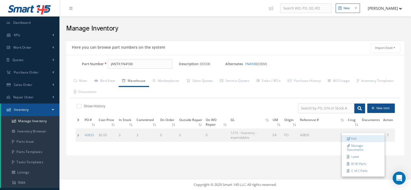
type input "3"
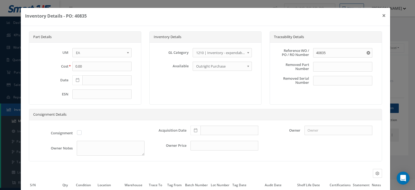
scroll to position [51, 0]
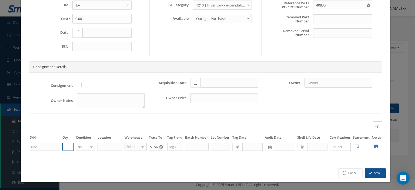
drag, startPoint x: 66, startPoint y: 149, endPoint x: 62, endPoint y: 148, distance: 4.4
click at [62, 148] on input "3" at bounding box center [67, 147] width 11 height 8
type input "6"
click at [375, 173] on button "Save" at bounding box center [375, 172] width 21 height 9
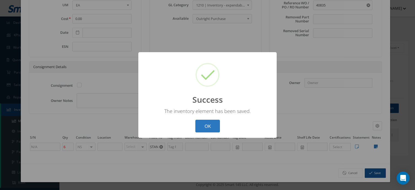
click at [214, 127] on button "OK" at bounding box center [207, 126] width 25 height 13
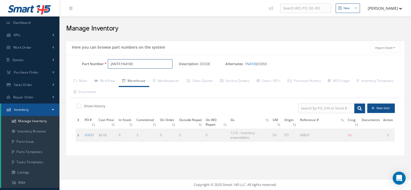
drag, startPoint x: 115, startPoint y: 66, endPoint x: 91, endPoint y: 65, distance: 24.6
click at [96, 65] on div "Part Number JANTX1N4100" at bounding box center [122, 64] width 113 height 10
paste input "M39006-22-0600"
click at [131, 76] on span "M39006-22-0600" at bounding box center [134, 78] width 49 height 6
type input "M39006-22-0600"
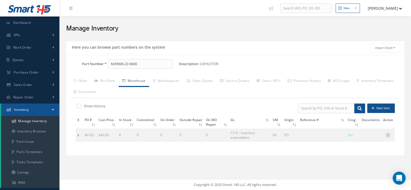
click at [386, 134] on icon at bounding box center [387, 134] width 5 height 4
click at [370, 139] on link "Edit" at bounding box center [363, 138] width 43 height 7
type input "40.00"
type input "04/24/2025"
checkbox input "true"
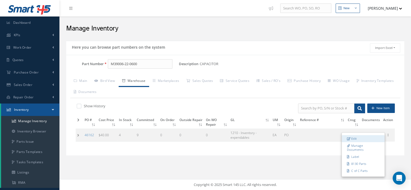
type input "4"
type input "5W"
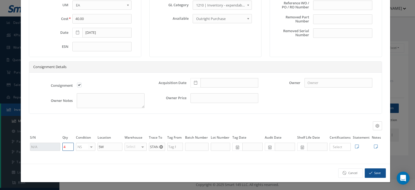
drag, startPoint x: 69, startPoint y: 149, endPoint x: 62, endPoint y: 148, distance: 7.8
click at [62, 148] on td "4" at bounding box center [68, 146] width 14 height 9
type input "13"
click at [365, 175] on button "Save" at bounding box center [375, 172] width 21 height 9
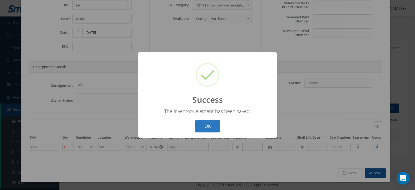
click at [209, 125] on button "OK" at bounding box center [207, 126] width 25 height 13
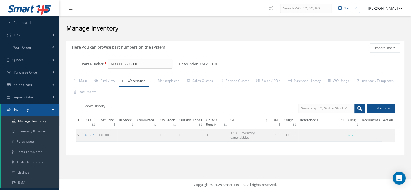
click at [395, 9] on button "[PERSON_NAME]" at bounding box center [381, 8] width 39 height 11
click at [378, 44] on link "Logout" at bounding box center [380, 45] width 43 height 9
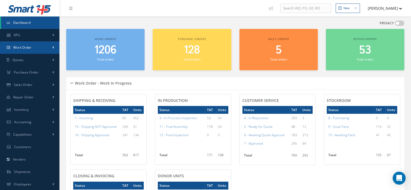
click at [20, 50] on link "Work Order" at bounding box center [29, 47] width 59 height 12
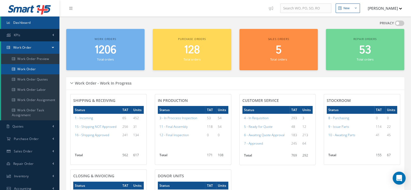
click at [22, 68] on link "Work Order" at bounding box center [30, 69] width 58 height 10
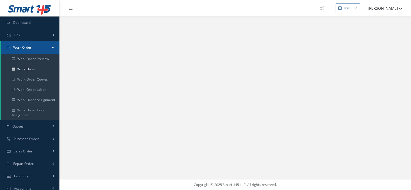
select select "25"
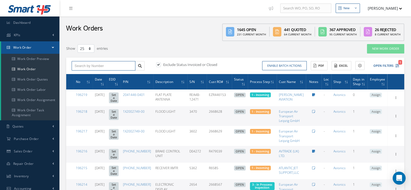
click at [83, 64] on input "text" at bounding box center [104, 66] width 64 height 10
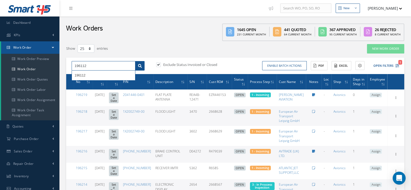
type input "196112"
click at [141, 68] on link at bounding box center [139, 66] width 9 height 10
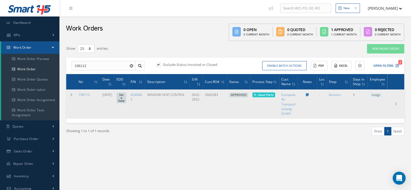
click at [373, 96] on span "Assign" at bounding box center [375, 95] width 12 height 5
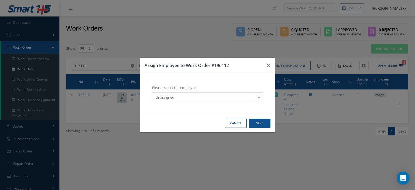
click at [256, 96] on div at bounding box center [259, 97] width 8 height 9
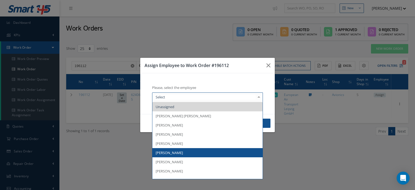
click at [175, 152] on span "Diego Heredia" at bounding box center [169, 152] width 27 height 5
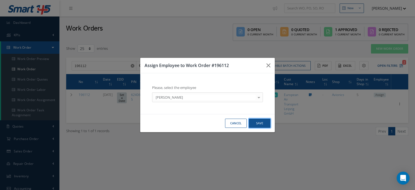
click at [260, 125] on button "Save" at bounding box center [260, 123] width 22 height 9
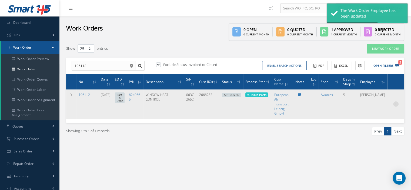
click at [395, 103] on icon at bounding box center [395, 103] width 5 height 4
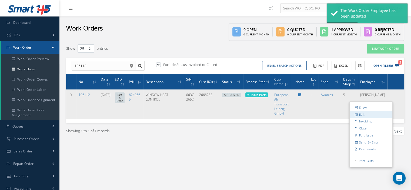
click at [366, 114] on link "Edit" at bounding box center [370, 114] width 43 height 7
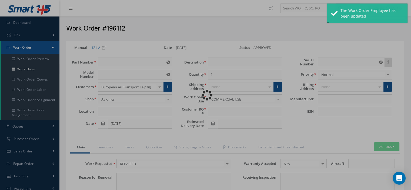
type input "624066-5"
type input "VARIOUS"
type input "[DATE]"
type input "WINDOW HEAT CONTROL"
type input "2666283"
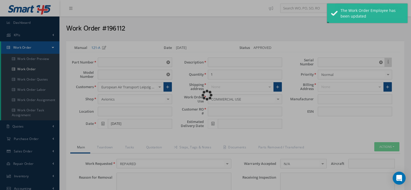
type input "063C-2652"
type textarea "NONE"
type input "NONE"
type textarea "NONE"
type input "NONE"
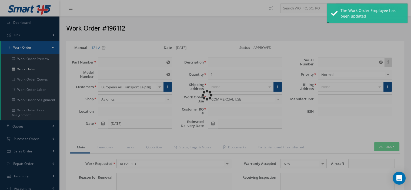
type input "N/A"
checkbox input "true"
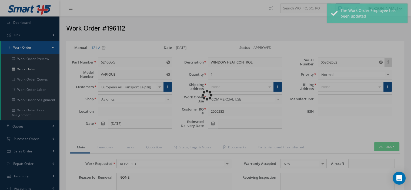
type input "HONEYWELL"
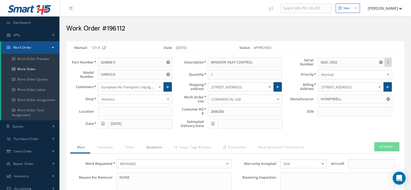
click at [153, 148] on link "Quotation" at bounding box center [153, 147] width 28 height 11
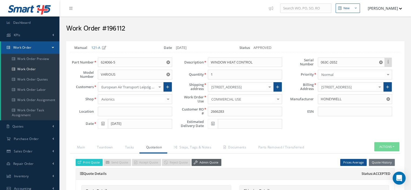
click at [204, 164] on link "Admin Quote" at bounding box center [206, 162] width 30 height 7
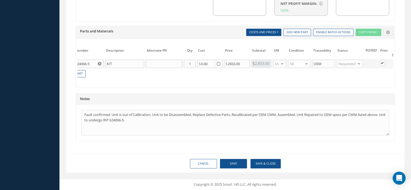
scroll to position [0, 56]
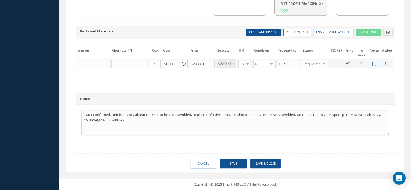
click at [349, 60] on label at bounding box center [349, 62] width 1 height 5
click at [346, 62] on input "checkbox" at bounding box center [348, 64] width 4 height 4
checkbox input "false"
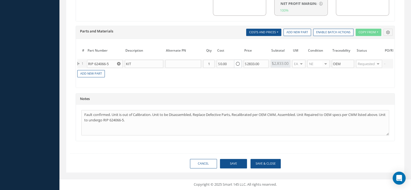
scroll to position [0, 0]
click at [101, 72] on link "Add New Part" at bounding box center [93, 73] width 28 height 7
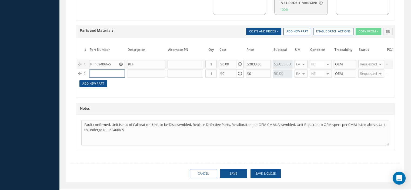
click at [101, 72] on input "text" at bounding box center [107, 73] width 36 height 8
paste input "M39006-22-0600"
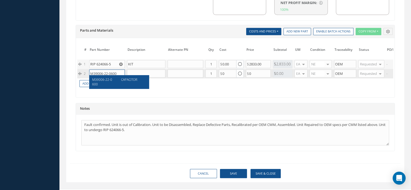
type input "M39006-22-0600"
click at [122, 82] on div "CAPACITOR" at bounding box center [131, 81] width 29 height 9
type input "CAPACITOR"
type input "72.00"
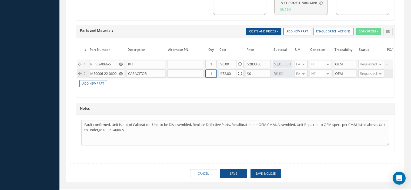
click at [213, 70] on input "1" at bounding box center [210, 73] width 11 height 8
type input "9"
click at [88, 80] on link "Add New Part" at bounding box center [93, 83] width 28 height 7
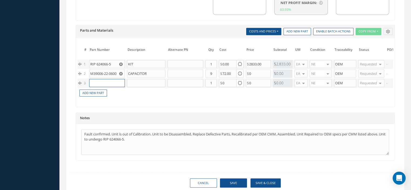
click at [100, 80] on input "text" at bounding box center [107, 83] width 36 height 8
paste input "JANTX1N4100"
type input "JANTX1N4100"
click at [116, 91] on div "JANTX1N4100" at bounding box center [104, 89] width 25 height 5
type input "DOIDE"
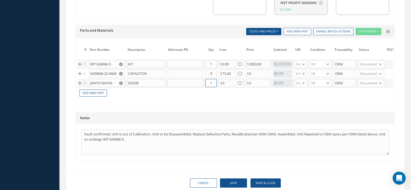
click at [212, 79] on input "1" at bounding box center [210, 83] width 11 height 8
type input "3"
click at [92, 90] on link "Add New Part" at bounding box center [93, 92] width 28 height 7
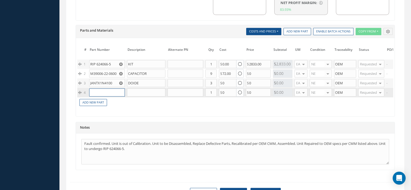
click at [113, 90] on input "text" at bounding box center [107, 92] width 36 height 8
paste input "MB2411E1A01FA"
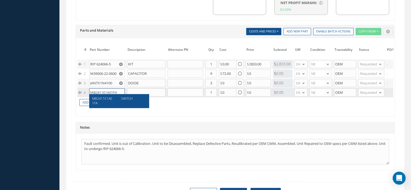
type input "MB2411E1A01FA"
click at [129, 100] on span "SWITCH" at bounding box center [127, 98] width 12 height 5
type input "SWITCH"
type input "50.00"
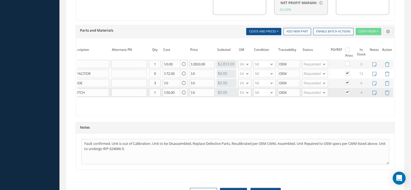
scroll to position [446, 0]
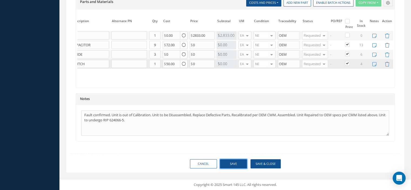
click at [229, 164] on button "Save" at bounding box center [233, 163] width 27 height 9
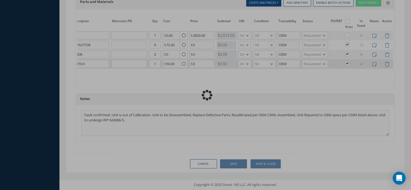
checkbox input "false"
checkbox input "true"
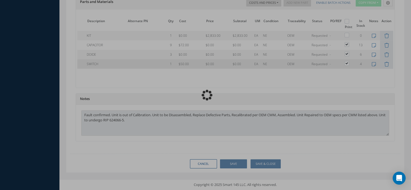
scroll to position [0, 35]
type input "HONEYWELL"
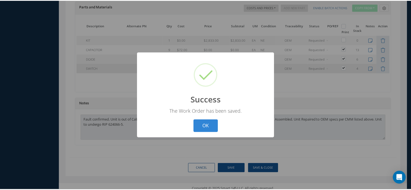
scroll to position [0, 30]
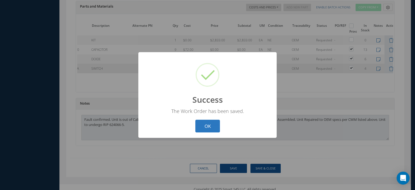
click at [208, 126] on button "OK" at bounding box center [207, 126] width 25 height 13
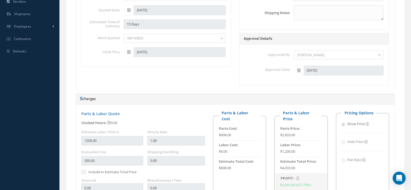
scroll to position [89, 0]
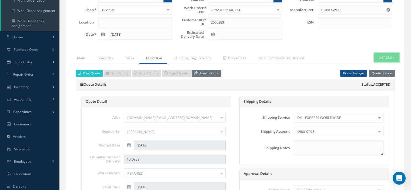
click at [394, 56] on button "Actions" at bounding box center [386, 57] width 25 height 9
click at [373, 78] on link "Part Issue" at bounding box center [377, 81] width 43 height 7
click at [393, 57] on button "Actions" at bounding box center [386, 57] width 25 height 9
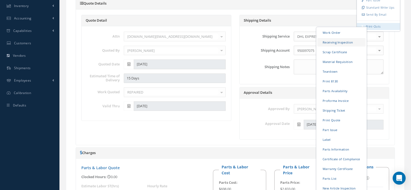
scroll to position [251, 0]
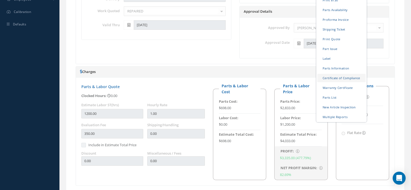
click at [331, 76] on link "Certificate of Compliance" at bounding box center [341, 77] width 48 height 8
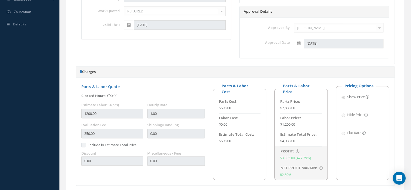
scroll to position [35, 0]
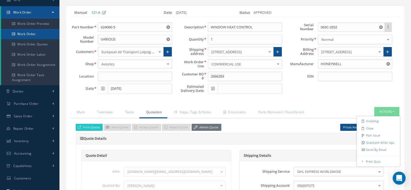
click at [28, 34] on link "Work Order" at bounding box center [30, 34] width 58 height 10
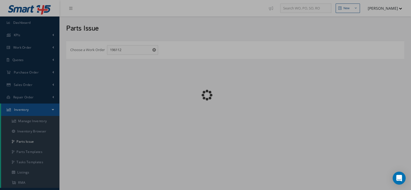
checkbox input "false"
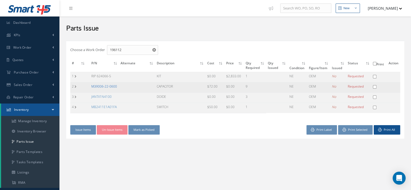
click at [107, 86] on link "M39006-22-0600" at bounding box center [104, 86] width 26 height 5
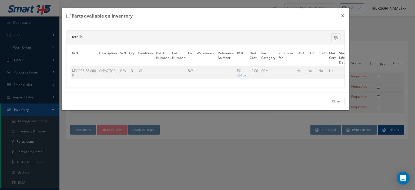
scroll to position [0, 33]
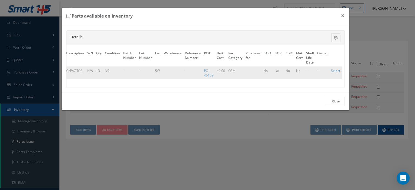
click at [333, 67] on td "Select" at bounding box center [335, 72] width 12 height 13
click at [332, 69] on link "Select" at bounding box center [335, 70] width 9 height 5
checkbox input "true"
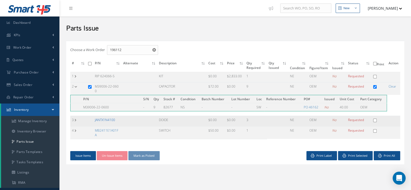
click at [105, 119] on link "JANTX1N4100" at bounding box center [105, 119] width 20 height 5
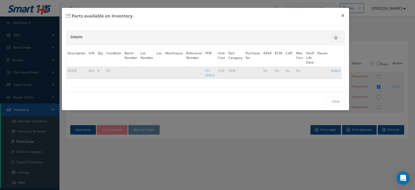
click at [332, 71] on link "Select" at bounding box center [335, 70] width 9 height 5
checkbox input "true"
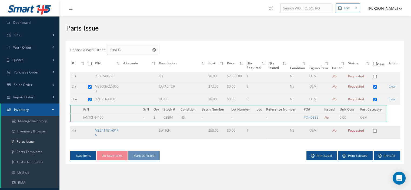
click at [110, 128] on link "MB2411E1A01FA" at bounding box center [106, 132] width 23 height 9
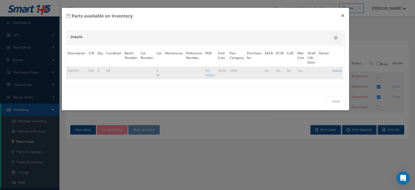
click at [333, 69] on link "Select" at bounding box center [336, 70] width 9 height 5
checkbox input "true"
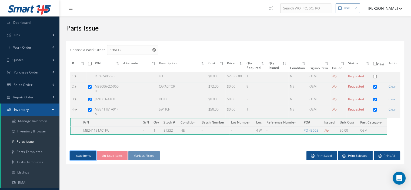
click at [77, 151] on button "Issue Items" at bounding box center [83, 155] width 26 height 9
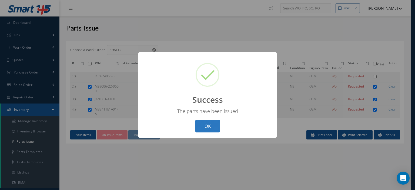
click at [209, 129] on button "OK" at bounding box center [207, 126] width 25 height 13
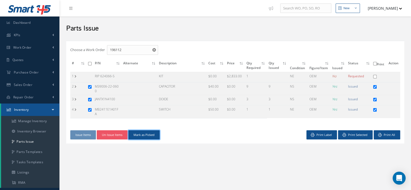
click at [146, 133] on button "Mark as Picked" at bounding box center [143, 134] width 31 height 9
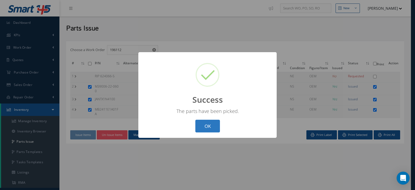
click at [200, 129] on button "OK" at bounding box center [207, 126] width 25 height 13
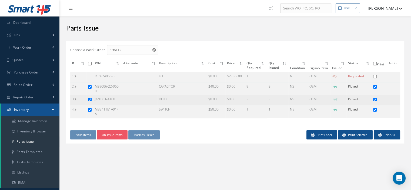
drag, startPoint x: 124, startPoint y: 99, endPoint x: 95, endPoint y: 97, distance: 29.8
click at [95, 97] on tr "3 JANTX1N4100 DOIDE $0.00 $0.00 3 3 NS OEM Yes Picked" at bounding box center [235, 100] width 330 height 10
copy tr "JANTX1N4100"
drag, startPoint x: 122, startPoint y: 86, endPoint x: 94, endPoint y: 86, distance: 28.1
click at [94, 86] on tr "2 M39006-22-0600 CAPACITOR $40.00 $0.00 9 9 NS OEM Yes Picked" at bounding box center [235, 88] width 330 height 13
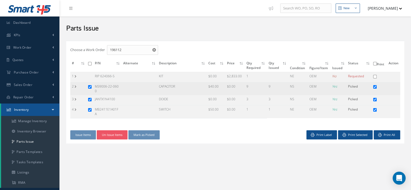
copy tr "M39006-22-0600"
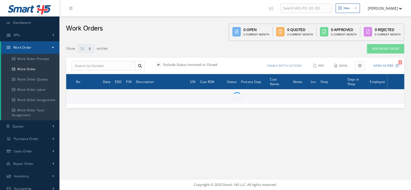
select select "25"
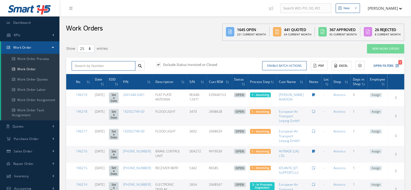
click at [85, 64] on input "text" at bounding box center [104, 66] width 64 height 10
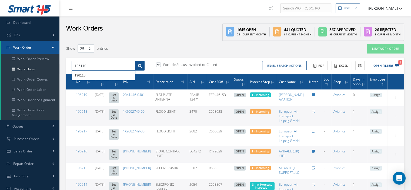
type input "196110"
click at [140, 65] on icon at bounding box center [140, 66] width 4 height 4
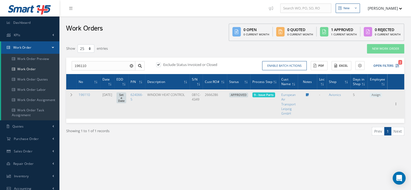
click at [375, 95] on span "Assign" at bounding box center [375, 95] width 12 height 5
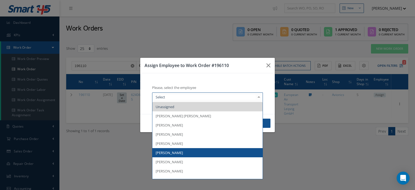
click at [176, 152] on span "[PERSON_NAME]" at bounding box center [169, 152] width 27 height 5
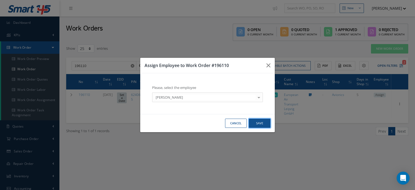
click at [257, 124] on button "Save" at bounding box center [260, 123] width 22 height 9
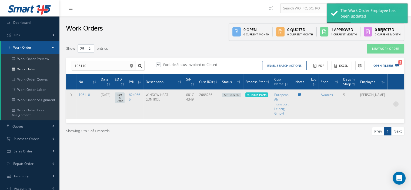
click at [395, 104] on icon at bounding box center [395, 103] width 5 height 4
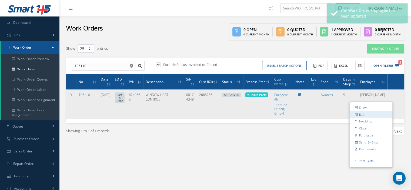
click at [368, 113] on link "Edit" at bounding box center [370, 114] width 43 height 7
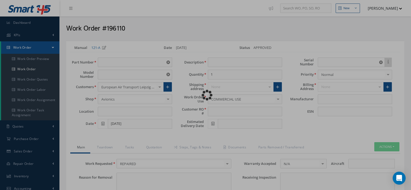
type input "624066-5"
type input "VARIOUS"
type input "[DATE]"
type input "WINDOW HEAT CONTROL"
type input "2666286"
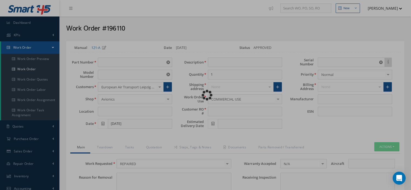
type input "081C-4349"
type textarea "NONE"
type input "NONE"
type textarea "NONE"
type input "NONE"
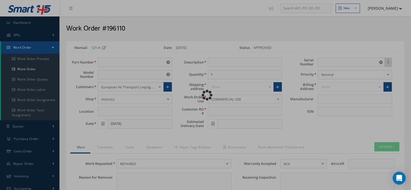
type input "N/A"
checkbox input "true"
type input "HONEYWELL"
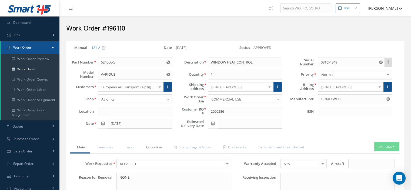
click at [153, 146] on link "Quotation" at bounding box center [153, 147] width 28 height 11
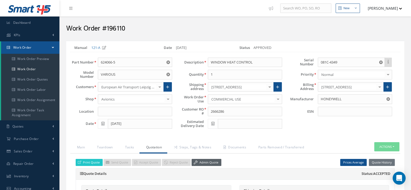
click at [205, 164] on link "Admin Quote" at bounding box center [206, 162] width 30 height 7
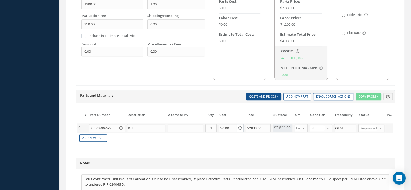
scroll to position [0, 56]
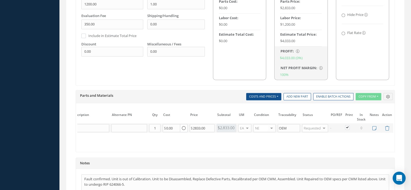
click at [349, 125] on label at bounding box center [349, 127] width 1 height 5
click at [346, 126] on input "checkbox" at bounding box center [348, 128] width 4 height 4
checkbox input "false"
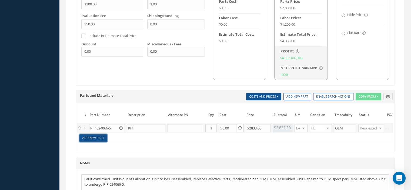
click at [97, 134] on link "Add New Part" at bounding box center [93, 137] width 28 height 7
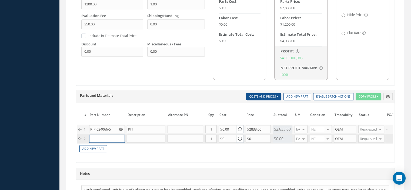
click at [97, 136] on input "text" at bounding box center [107, 138] width 36 height 8
paste input "MB2411E1A01FA"
type input "MB2411E1A01FA"
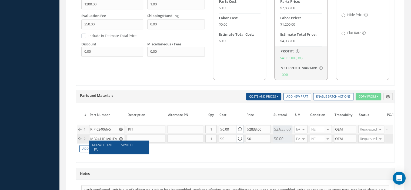
click at [119, 148] on div "SWITCH" at bounding box center [131, 147] width 29 height 9
type input "SWITCH"
type input "50.00"
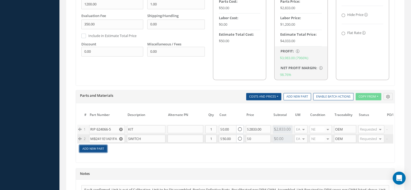
click at [100, 148] on link "Add New Part" at bounding box center [93, 148] width 28 height 7
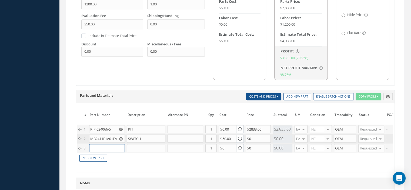
click at [100, 146] on input "text" at bounding box center [107, 148] width 36 height 8
paste input "JANTX1N4100"
click at [118, 154] on div "DOIDE" at bounding box center [131, 154] width 29 height 5
type input "JANTX1N4100"
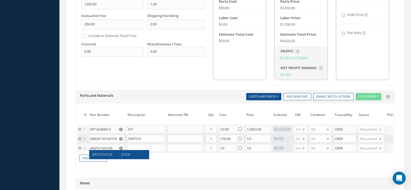
type input "DOIDE"
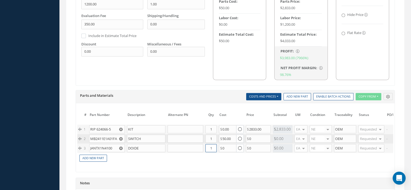
click at [212, 145] on input "1" at bounding box center [210, 148] width 11 height 8
type input "3"
click at [99, 160] on td "Add New Part" at bounding box center [243, 157] width 333 height 9
click at [99, 157] on link "Add New Part" at bounding box center [93, 157] width 28 height 7
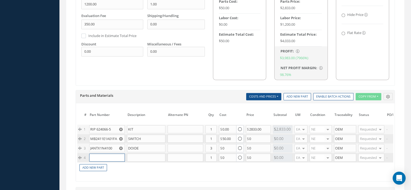
click at [99, 157] on input "text" at bounding box center [107, 157] width 36 height 8
paste input "M39006-22-0600"
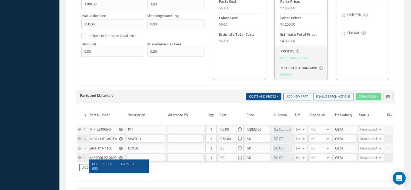
click at [125, 167] on div "CAPACITOR" at bounding box center [131, 165] width 29 height 9
type input "M39006-22-0600"
type input "CAPACITOR"
type input "72.00"
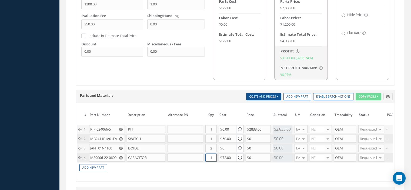
drag, startPoint x: 208, startPoint y: 155, endPoint x: 215, endPoint y: 155, distance: 6.5
click at [215, 155] on input "1" at bounding box center [210, 157] width 11 height 8
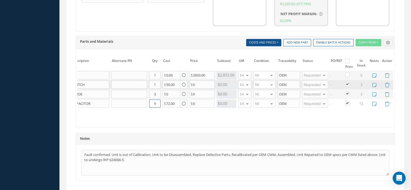
scroll to position [446, 0]
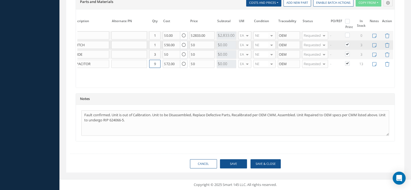
type input "9"
click at [230, 164] on button "Save" at bounding box center [233, 163] width 27 height 9
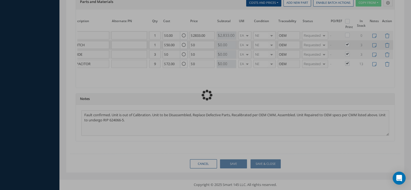
checkbox input "false"
checkbox input "true"
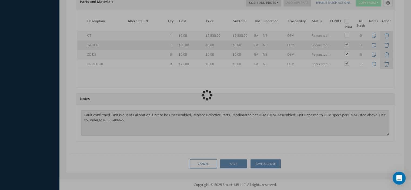
type input "HONEYWELL"
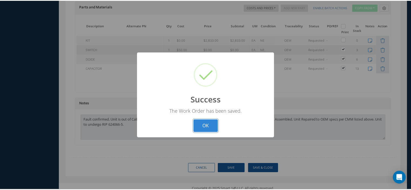
scroll to position [0, 30]
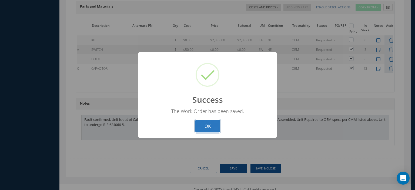
click at [199, 122] on button "OK" at bounding box center [207, 126] width 25 height 13
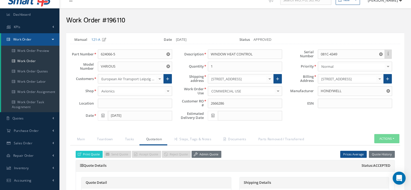
scroll to position [89, 0]
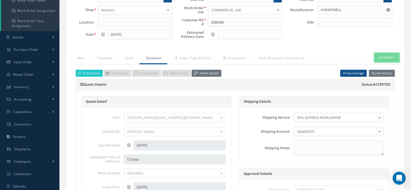
click at [395, 58] on button "Actions" at bounding box center [386, 57] width 25 height 9
click at [378, 78] on link "Part Issue" at bounding box center [377, 81] width 43 height 7
click at [393, 57] on button "Actions" at bounding box center [386, 57] width 25 height 9
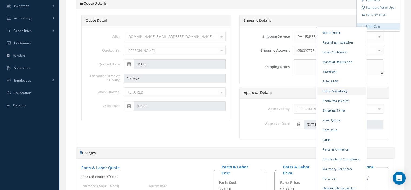
scroll to position [224, 0]
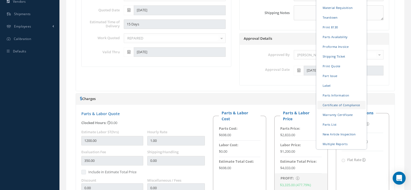
click at [337, 102] on link "Certificate of Compliance" at bounding box center [341, 104] width 48 height 8
click at [335, 104] on link "Certificate of Compliance" at bounding box center [341, 104] width 48 height 8
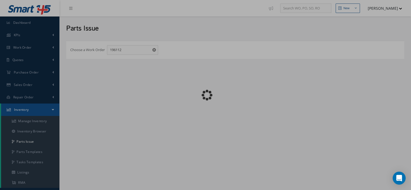
checkbox input "false"
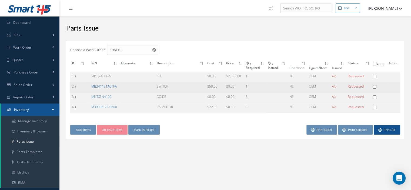
click at [103, 86] on link "MB2411E1A01FA" at bounding box center [103, 86] width 25 height 5
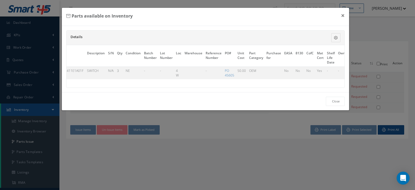
scroll to position [0, 33]
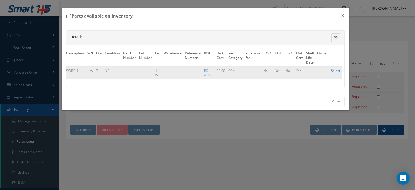
click at [331, 71] on link "Select" at bounding box center [335, 70] width 9 height 5
checkbox input "true"
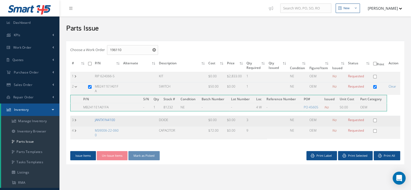
click at [100, 117] on link "JANTX1N4100" at bounding box center [105, 119] width 20 height 5
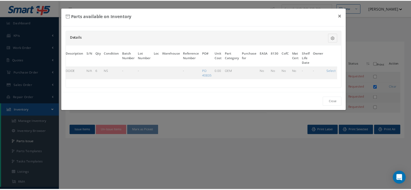
scroll to position [0, 32]
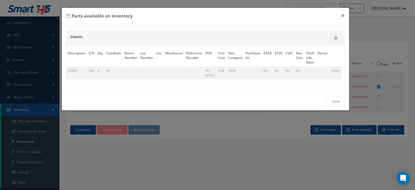
click at [335, 70] on link "Select" at bounding box center [335, 70] width 9 height 5
checkbox input "true"
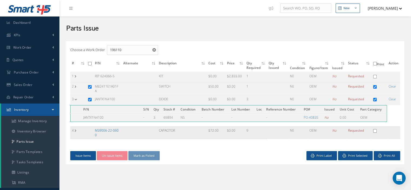
click at [109, 128] on link "M39006-22-0600" at bounding box center [107, 132] width 24 height 9
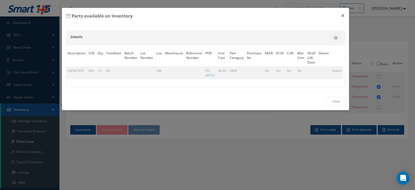
click at [337, 71] on link "Select" at bounding box center [336, 70] width 9 height 5
checkbox input "true"
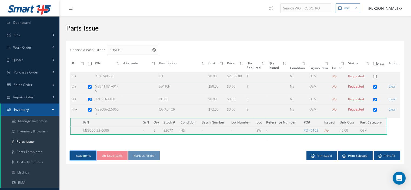
click at [79, 151] on button "Issue Items" at bounding box center [83, 155] width 26 height 9
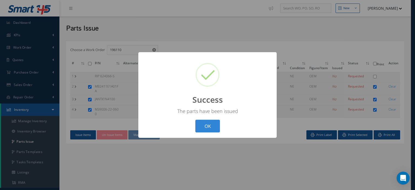
click at [204, 124] on button "OK" at bounding box center [207, 126] width 25 height 13
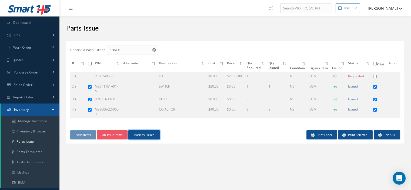
click at [150, 130] on button "Mark as Picked" at bounding box center [143, 134] width 31 height 9
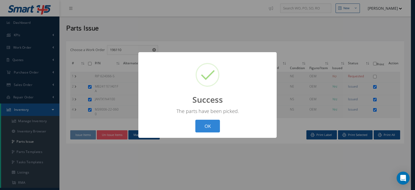
click at [202, 133] on div "? ! i Success × The parts have been picked. OK Cancel" at bounding box center [207, 95] width 138 height 86
click at [203, 129] on button "OK" at bounding box center [207, 126] width 25 height 13
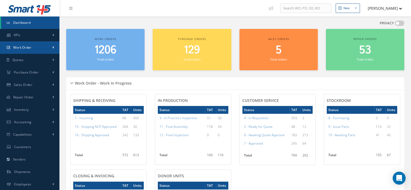
click at [31, 49] on span "Work Order" at bounding box center [22, 47] width 18 height 5
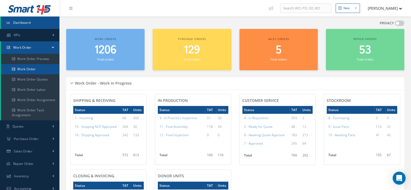
click at [25, 67] on link "Work Order" at bounding box center [30, 69] width 58 height 10
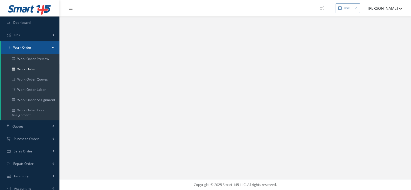
select select "25"
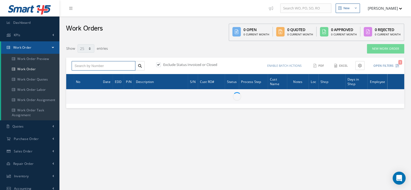
click at [85, 68] on input "text" at bounding box center [104, 66] width 64 height 10
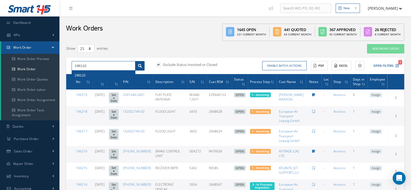
type input "196110"
click at [136, 64] on link at bounding box center [139, 66] width 9 height 10
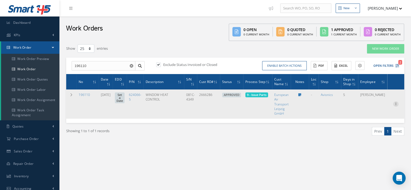
click at [395, 103] on icon at bounding box center [395, 103] width 5 height 4
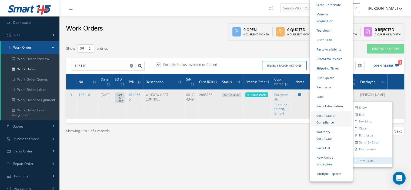
click at [328, 111] on link "Certificate of Compliance" at bounding box center [331, 118] width 41 height 15
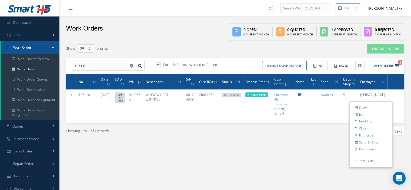
click at [54, 48] on link "Work Order" at bounding box center [30, 47] width 58 height 12
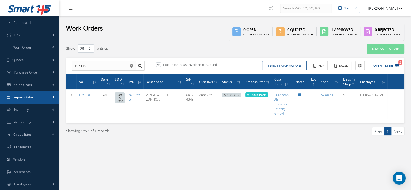
click at [32, 95] on span "Repair Order" at bounding box center [23, 97] width 21 height 5
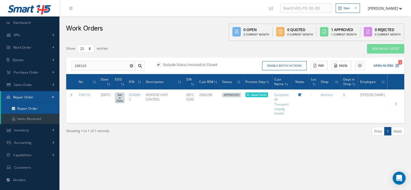
click at [33, 107] on link "Repair Order" at bounding box center [30, 108] width 58 height 10
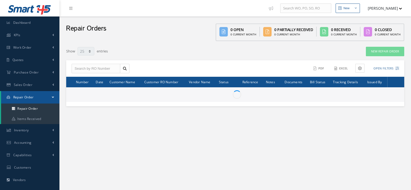
select select "25"
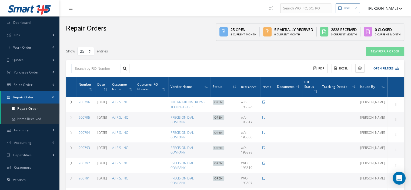
click at [83, 70] on input "text" at bounding box center [96, 69] width 49 height 10
type input "46462"
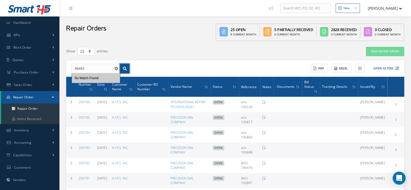
click at [125, 70] on link at bounding box center [124, 69] width 9 height 10
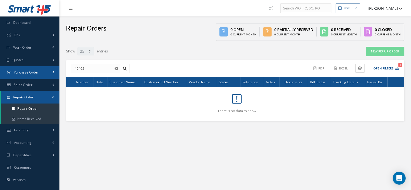
click at [29, 74] on span "Purchase Order" at bounding box center [26, 72] width 25 height 5
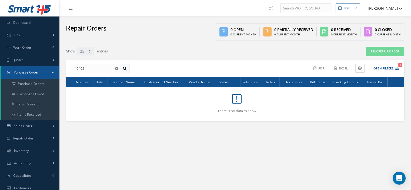
click at [125, 71] on link at bounding box center [124, 69] width 9 height 10
click at [37, 81] on a=1&status_id=2&status_id=3&status_id=5&collapsedFilters"] "Purchase Orders" at bounding box center [30, 84] width 58 height 10
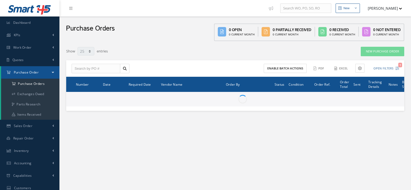
select select "25"
click at [85, 66] on input "text" at bounding box center [96, 69] width 49 height 10
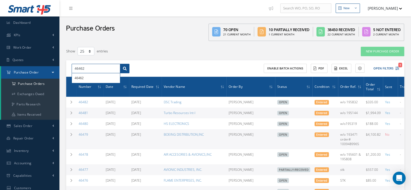
type input "46462"
click at [124, 68] on icon at bounding box center [125, 69] width 4 height 4
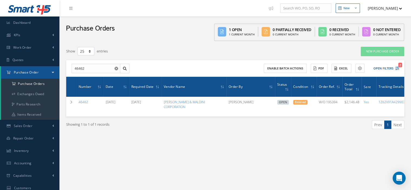
scroll to position [0, 45]
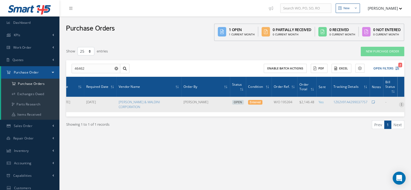
click at [399, 102] on icon at bounding box center [401, 104] width 5 height 4
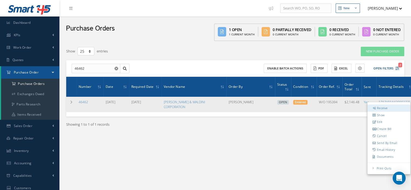
click at [383, 106] on link "Receive" at bounding box center [388, 108] width 43 height 7
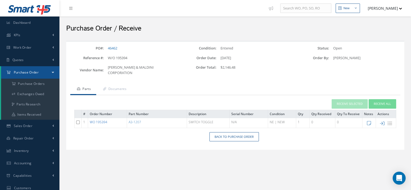
click at [104, 120] on link "WO 195394" at bounding box center [99, 122] width 18 height 5
drag, startPoint x: 147, startPoint y: 118, endPoint x: 128, endPoint y: 115, distance: 18.5
click at [128, 118] on td "A3-1207" at bounding box center [157, 123] width 60 height 10
copy link "A3-1207"
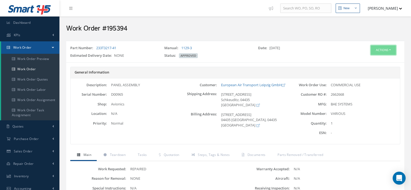
click at [389, 50] on button "Actions" at bounding box center [382, 49] width 25 height 9
click at [372, 81] on link "Part Issue" at bounding box center [374, 81] width 43 height 7
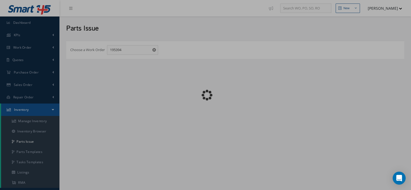
checkbox input "false"
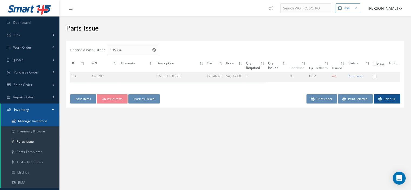
click at [40, 119] on link "Manage Inventory" at bounding box center [30, 121] width 58 height 10
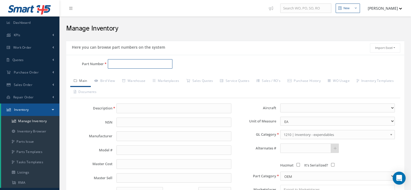
click at [115, 65] on input "Part Number" at bounding box center [140, 64] width 65 height 10
paste input "A3-1207"
type input "A3-1207"
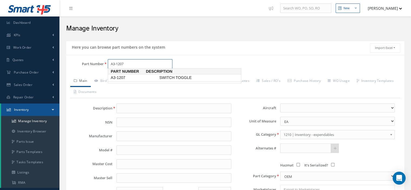
click at [113, 79] on span "A3-1207" at bounding box center [134, 78] width 49 height 6
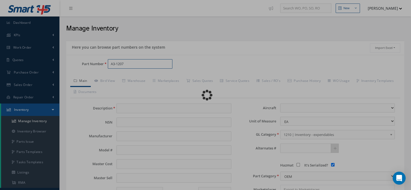
type input "SWITCH TOGGLE"
type input "BAE SYSTEMS"
type input "0.00"
select select
checkbox input "true"
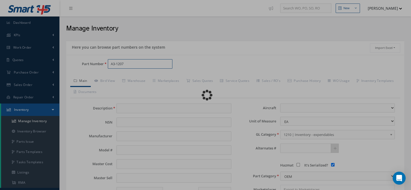
type textarea "FOR P/N 233T3217-307 & 233T3217-41"
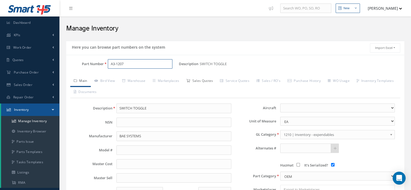
type input "A3-1207"
click at [206, 82] on link "Sales Quotes" at bounding box center [200, 81] width 34 height 11
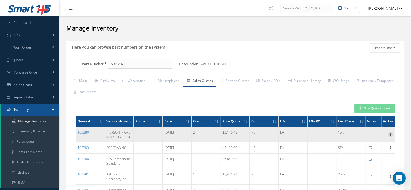
click at [390, 136] on icon at bounding box center [390, 134] width 5 height 4
click at [366, 141] on link "Edit" at bounding box center [365, 137] width 43 height 7
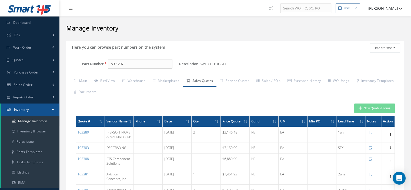
type input "[PERSON_NAME] & MALDINI CORP"
type input "[PHONE_NUMBER]"
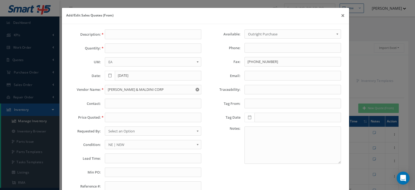
type input "SWITCH TOGGLE"
type input "2"
type input "[DATE]"
type input "[EMAIL_ADDRESS][PERSON_NAME][DOMAIN_NAME]"
type input "2146.4800"
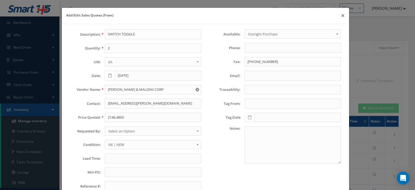
type input "1wk"
click at [338, 15] on button "×" at bounding box center [342, 15] width 12 height 15
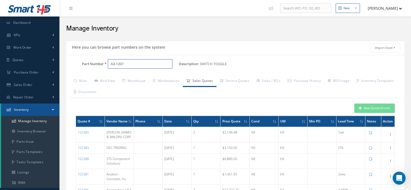
drag, startPoint x: 118, startPoint y: 64, endPoint x: 107, endPoint y: 64, distance: 10.8
click at [107, 64] on div "A3-1207" at bounding box center [141, 64] width 75 height 10
